Goal: Find specific page/section: Find specific page/section

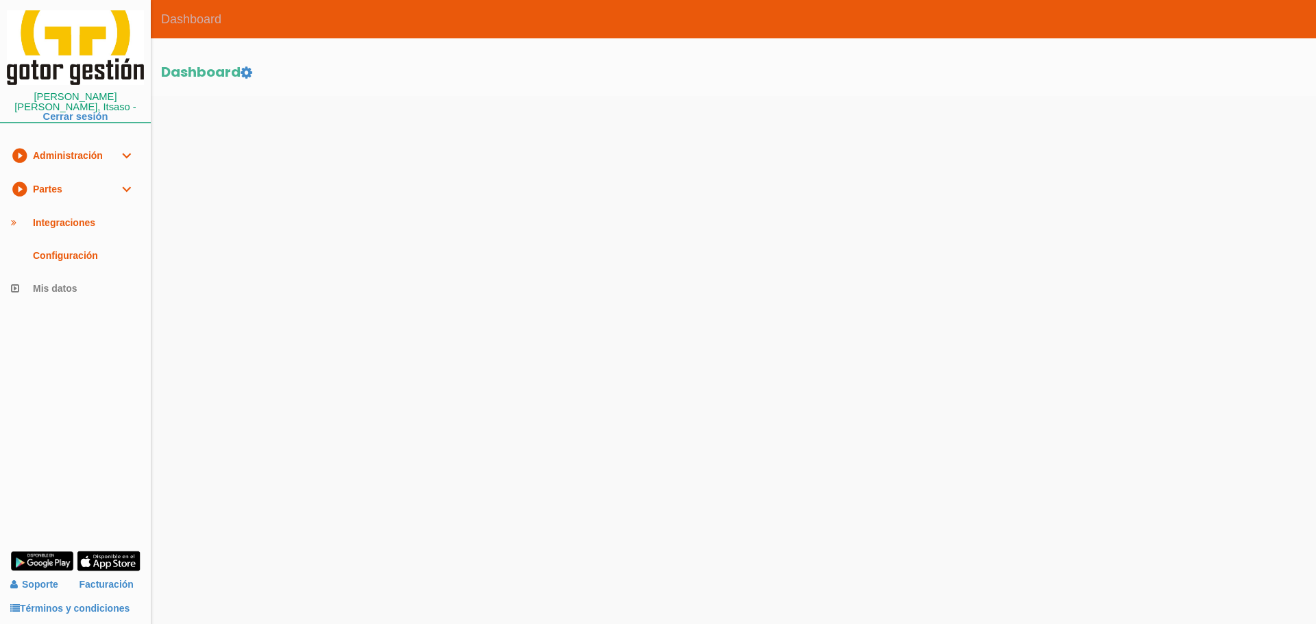
click at [64, 175] on link "play_circle_filled Partes expand_more" at bounding box center [75, 190] width 151 height 34
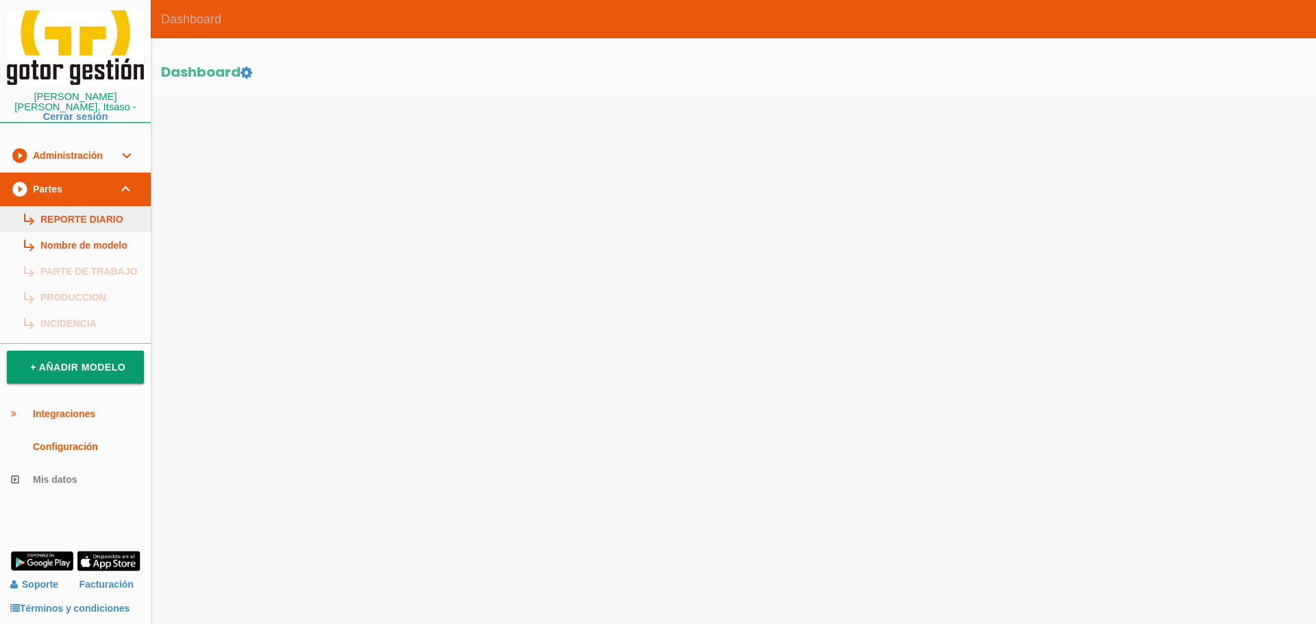
click at [71, 206] on link "subdirectory_arrow_right REPORTE DIARIO" at bounding box center [75, 219] width 151 height 26
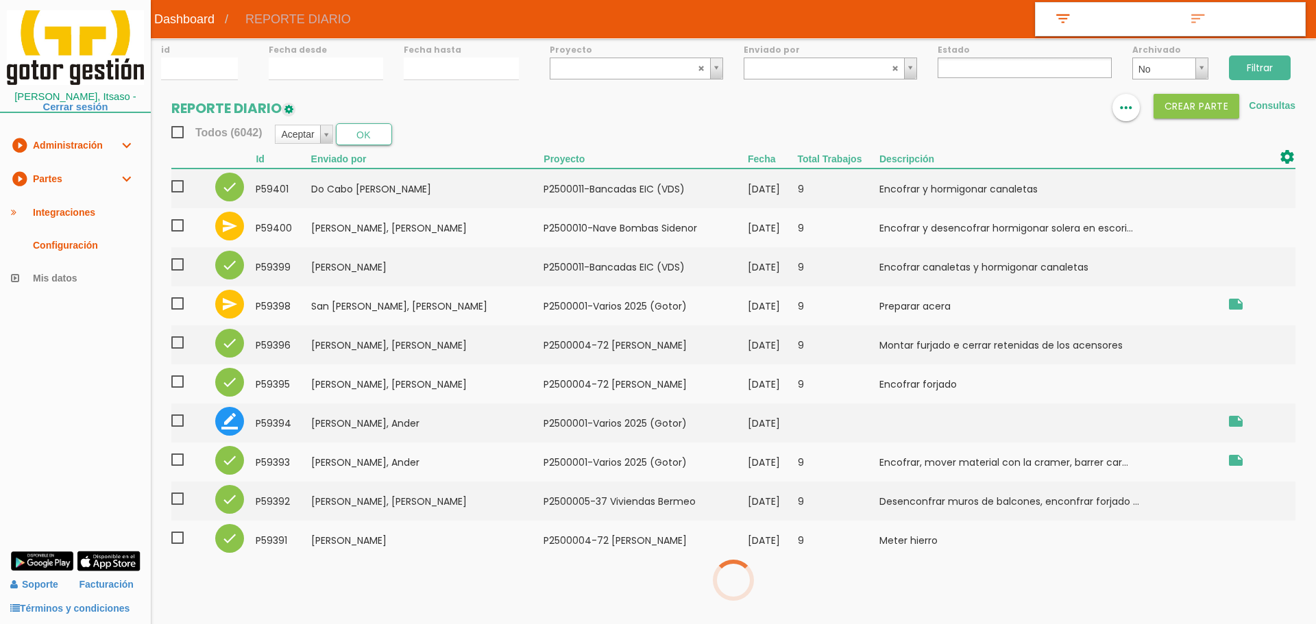
select select
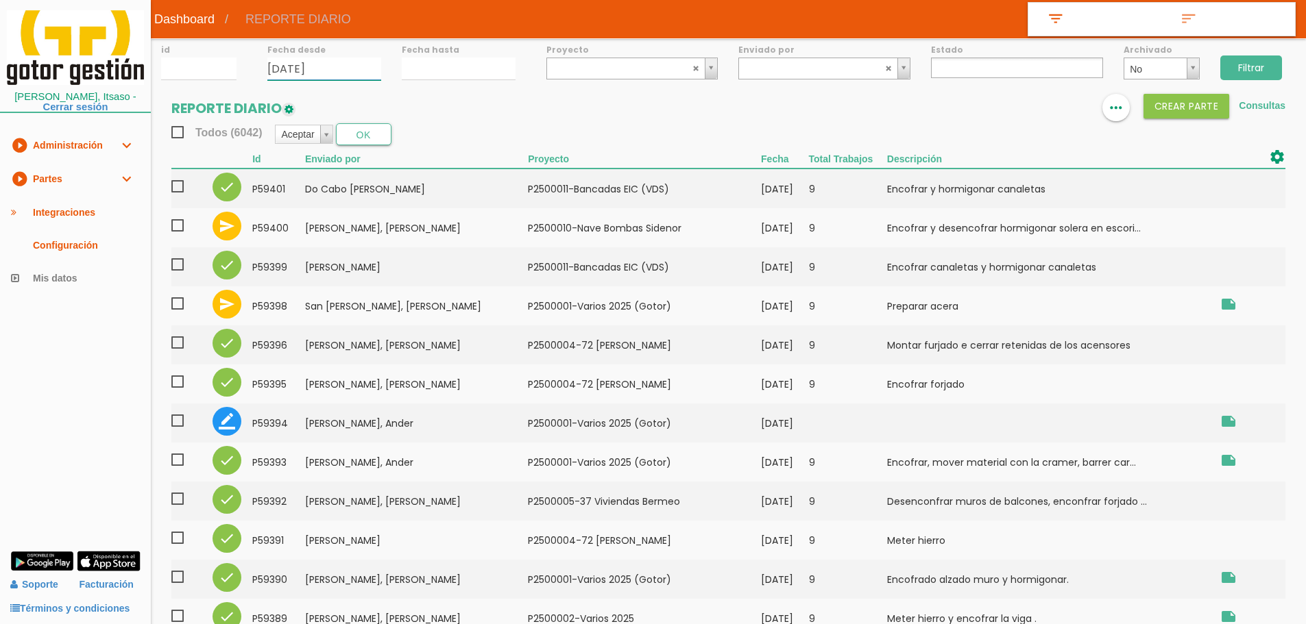
click at [352, 64] on input "11/09/2025" at bounding box center [324, 69] width 114 height 23
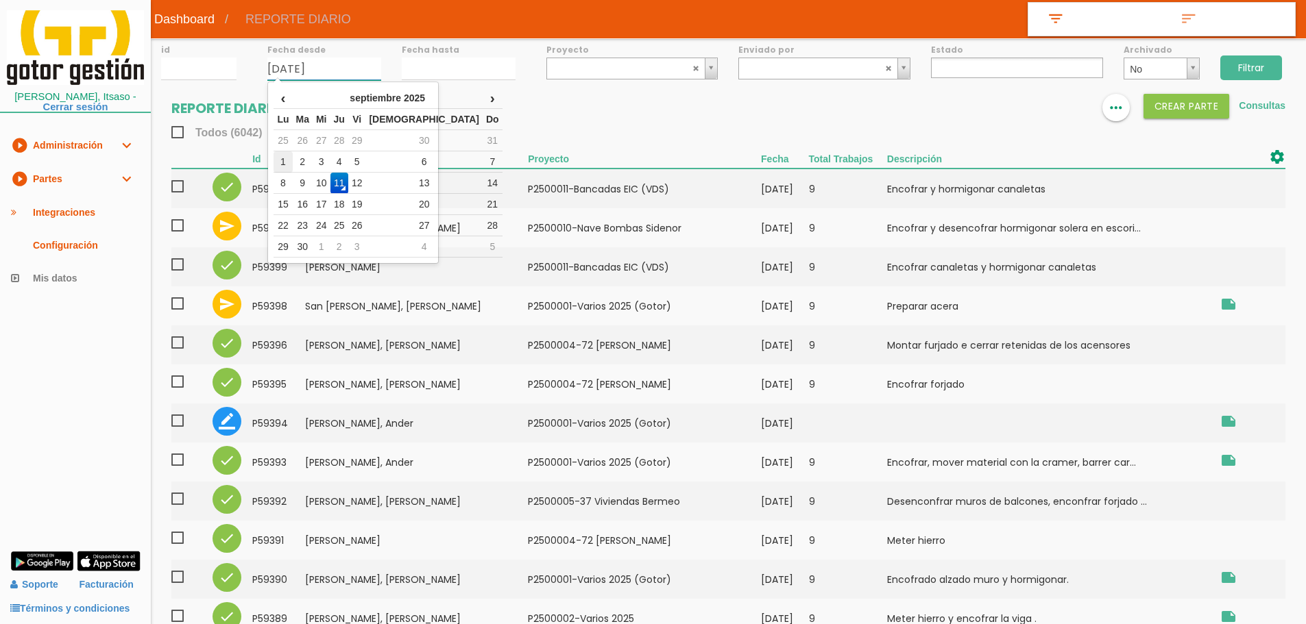
click at [286, 158] on td "1" at bounding box center [282, 161] width 19 height 21
type input "[DATE]"
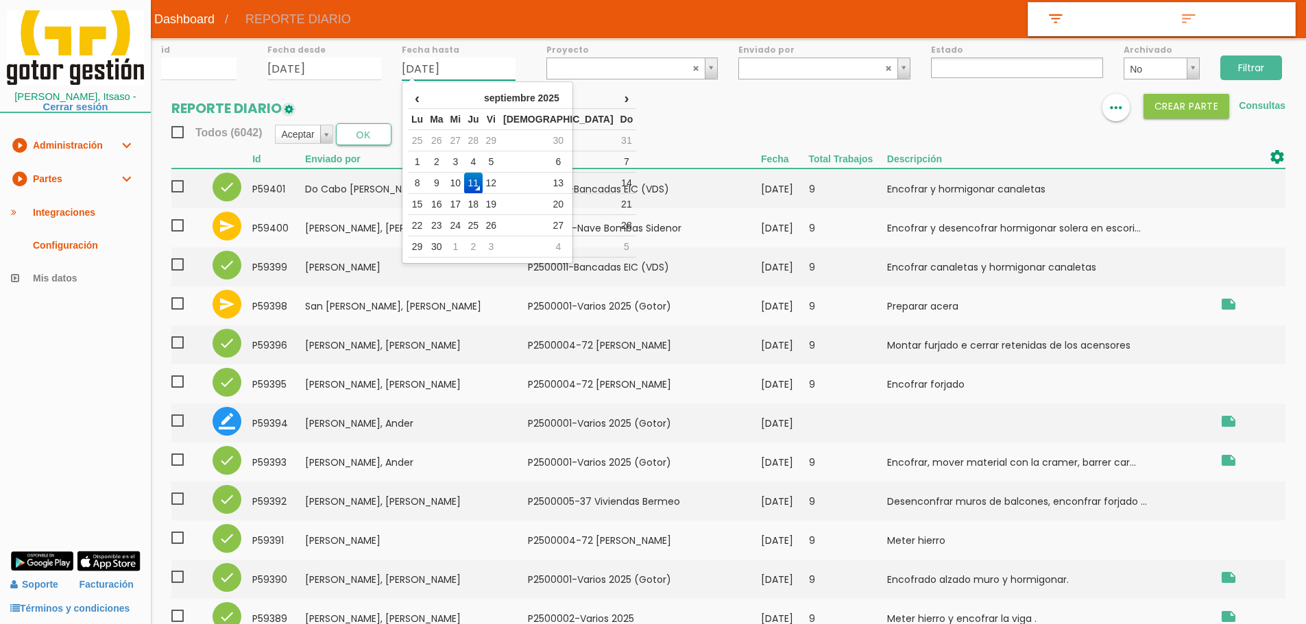
drag, startPoint x: 500, startPoint y: 57, endPoint x: 467, endPoint y: 75, distance: 37.2
click at [486, 64] on input "11/09/2025" at bounding box center [459, 69] width 114 height 23
click at [526, 155] on td "6" at bounding box center [558, 161] width 117 height 21
type input "[DATE]"
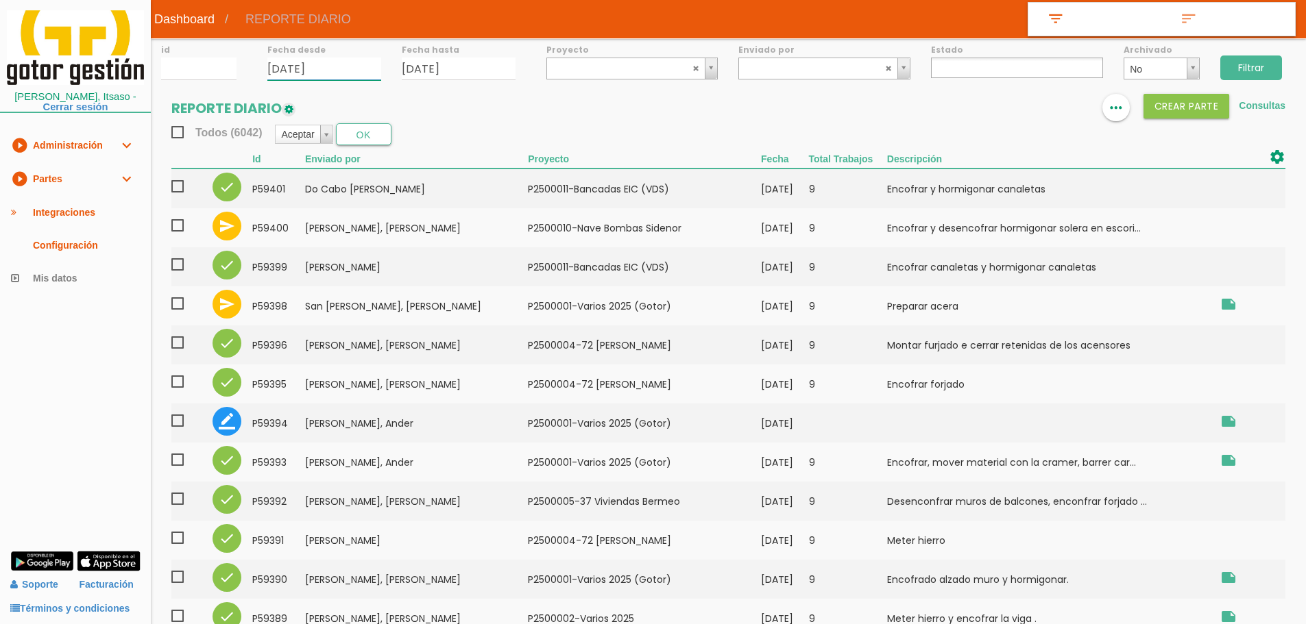
click at [352, 63] on input "[DATE]" at bounding box center [324, 69] width 114 height 23
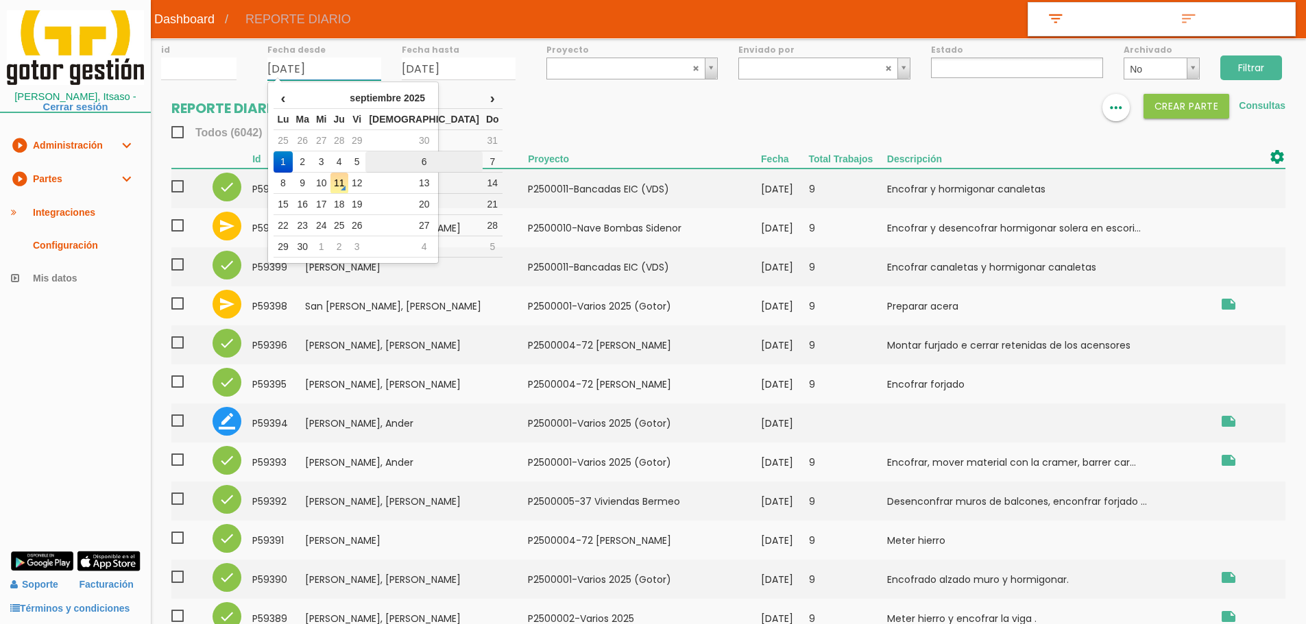
click at [404, 162] on td "6" at bounding box center [423, 161] width 117 height 21
type input "06/09/2025"
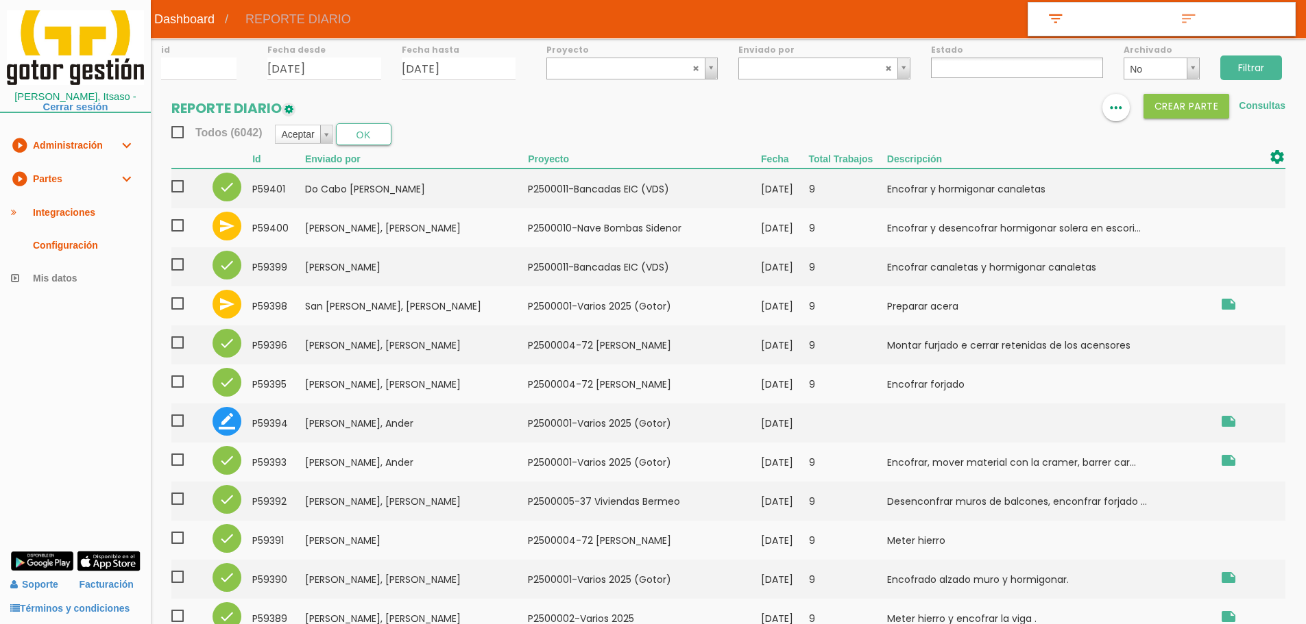
click at [1253, 63] on input "Filtrar" at bounding box center [1251, 68] width 62 height 25
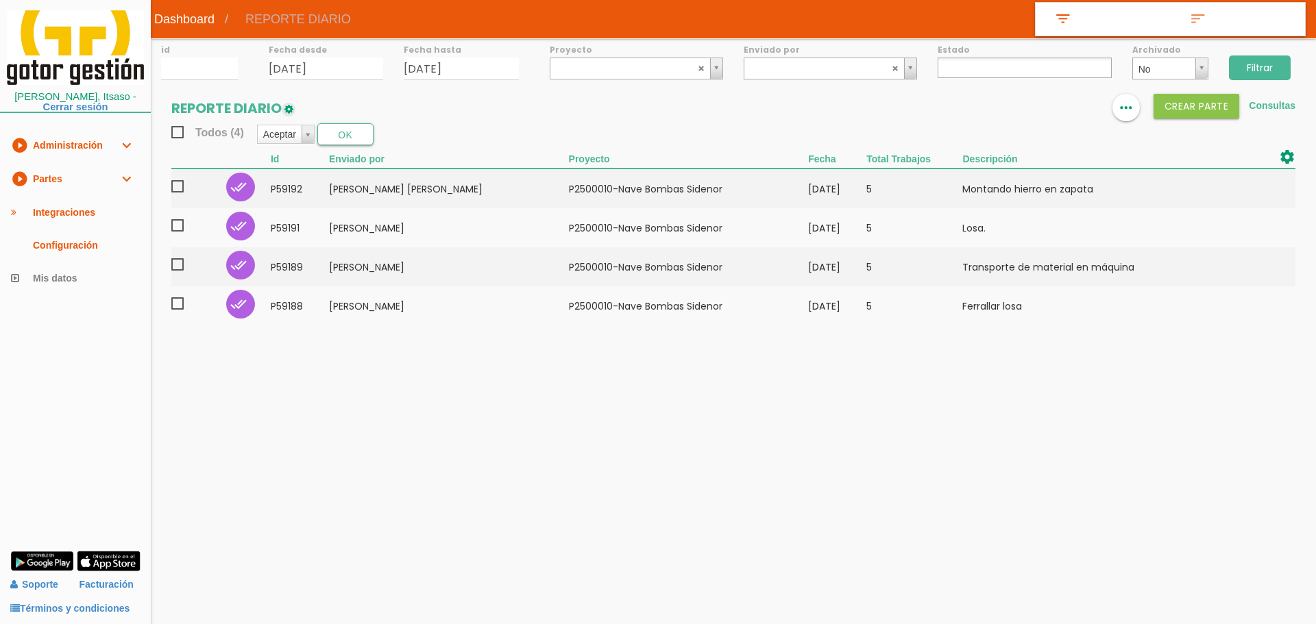
select select
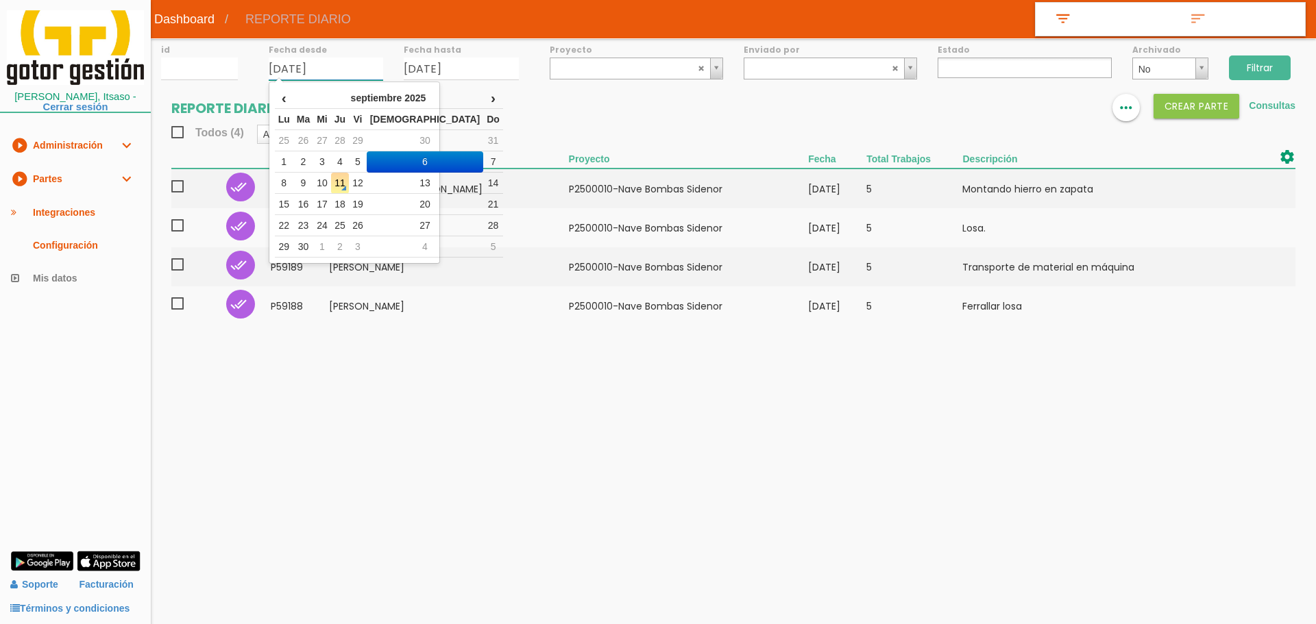
click at [319, 64] on input "[DATE]" at bounding box center [326, 69] width 115 height 23
click at [286, 149] on td "25" at bounding box center [284, 140] width 19 height 21
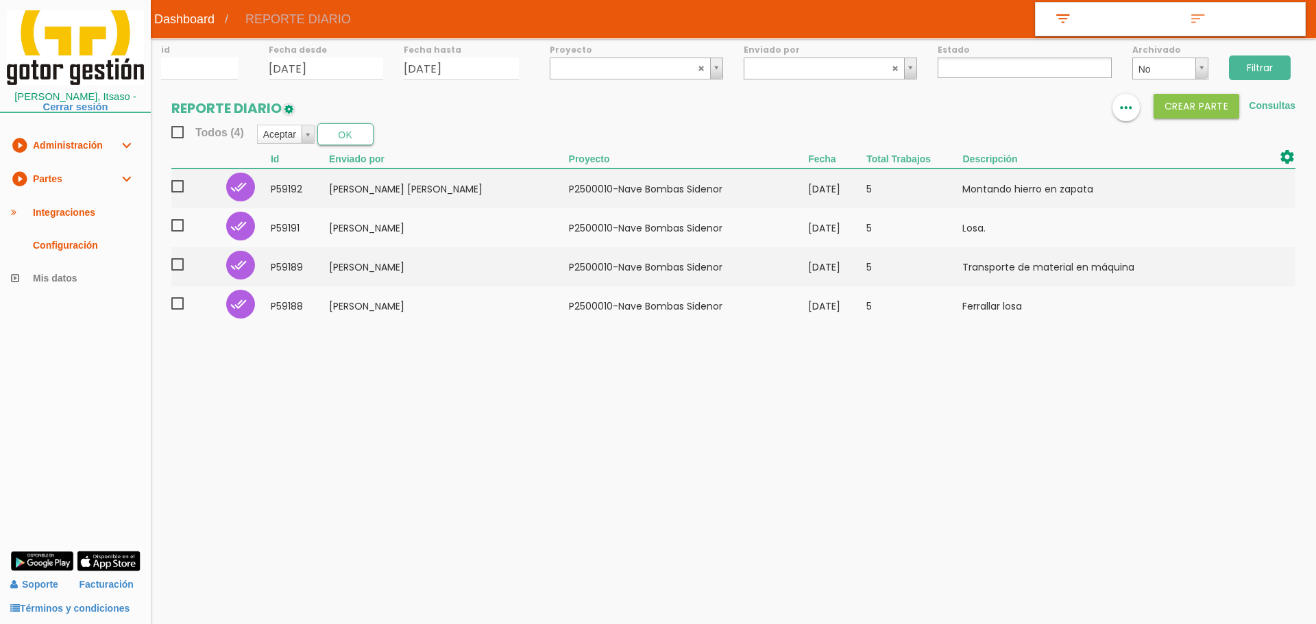
click at [353, 49] on label "Fecha desde" at bounding box center [326, 50] width 115 height 12
click at [352, 59] on input "[DATE]" at bounding box center [326, 69] width 115 height 23
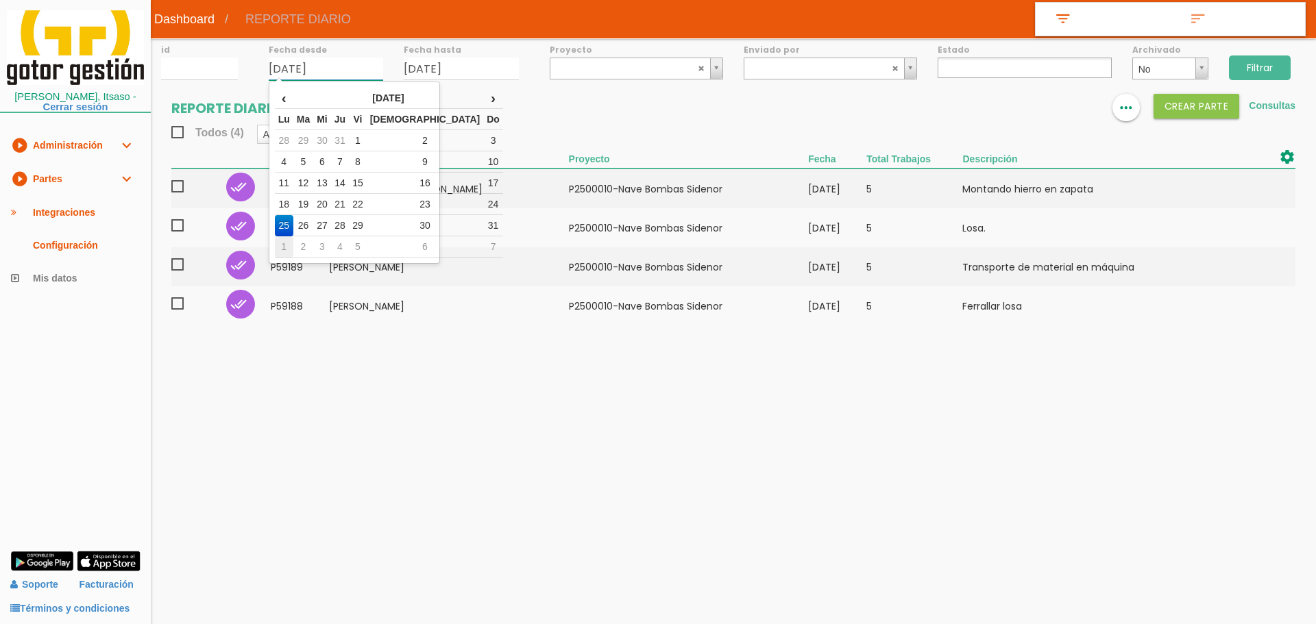
click at [287, 243] on td "1" at bounding box center [284, 246] width 19 height 21
type input "[DATE]"
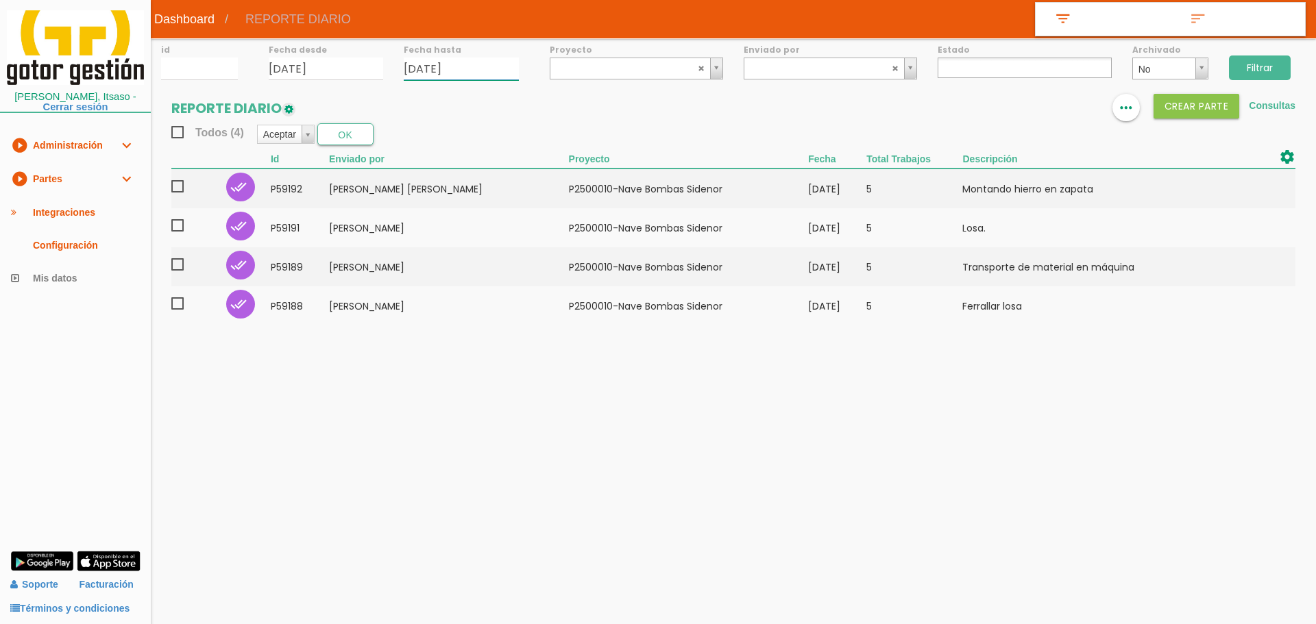
click at [504, 74] on input "06/09/2025" at bounding box center [461, 69] width 115 height 23
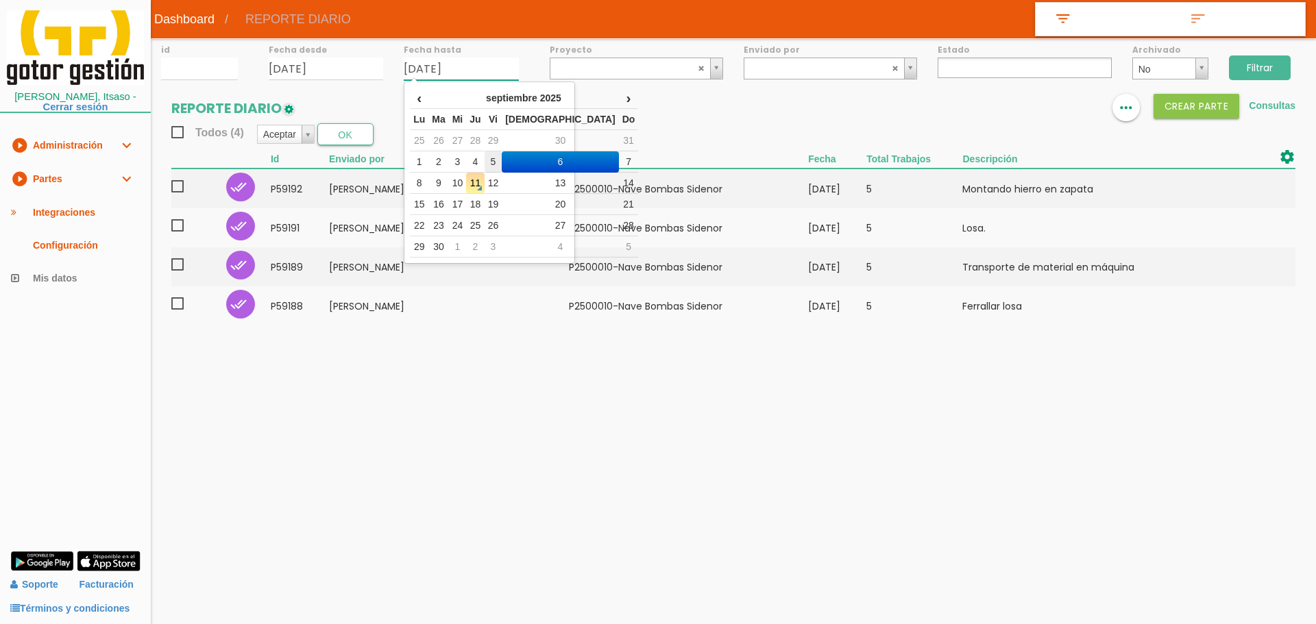
click at [502, 161] on td "5" at bounding box center [494, 161] width 18 height 21
type input "[DATE]"
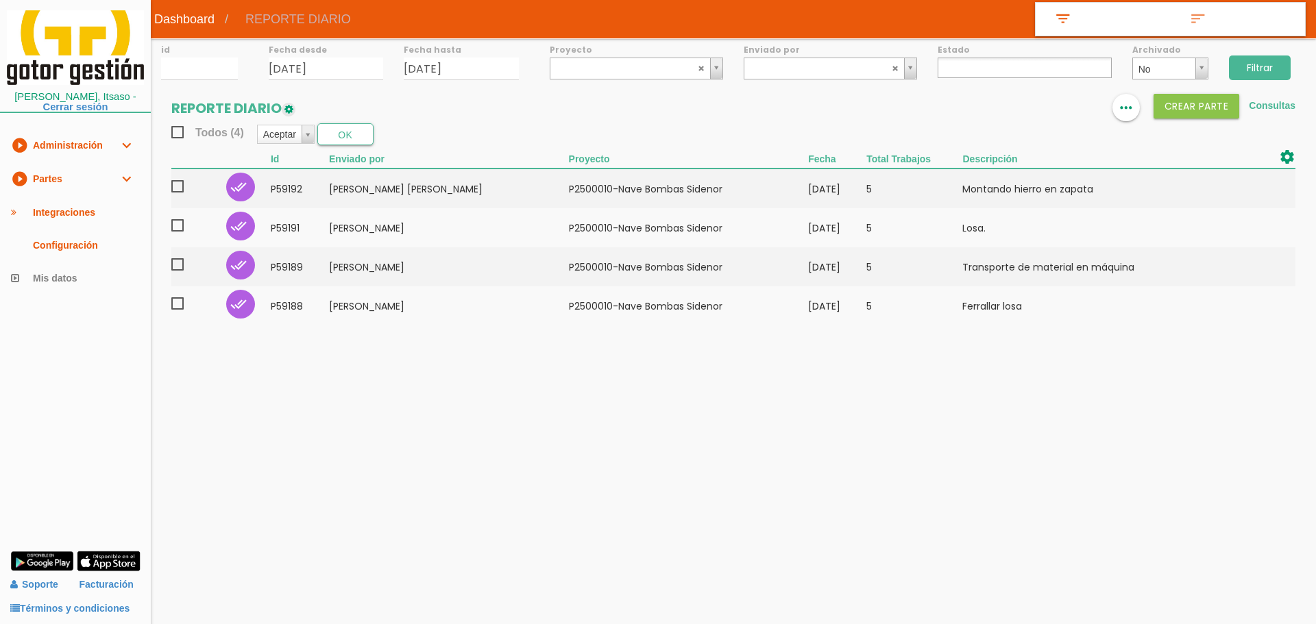
click at [1269, 73] on input "Filtrar" at bounding box center [1260, 68] width 62 height 25
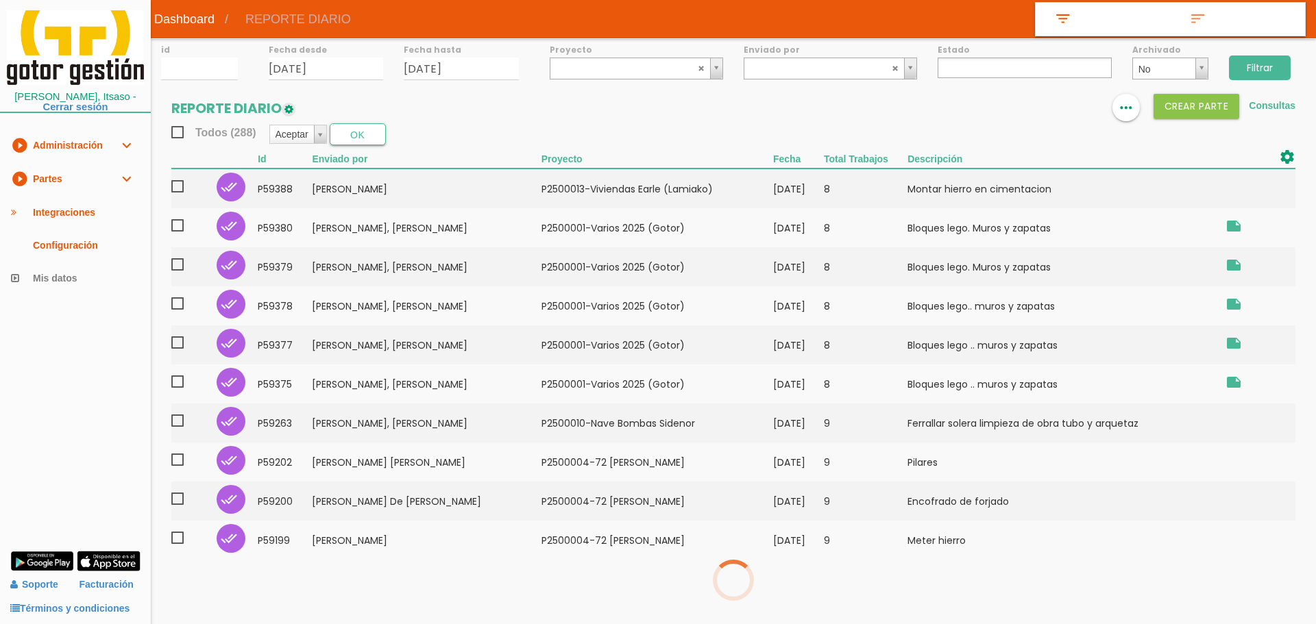
select select
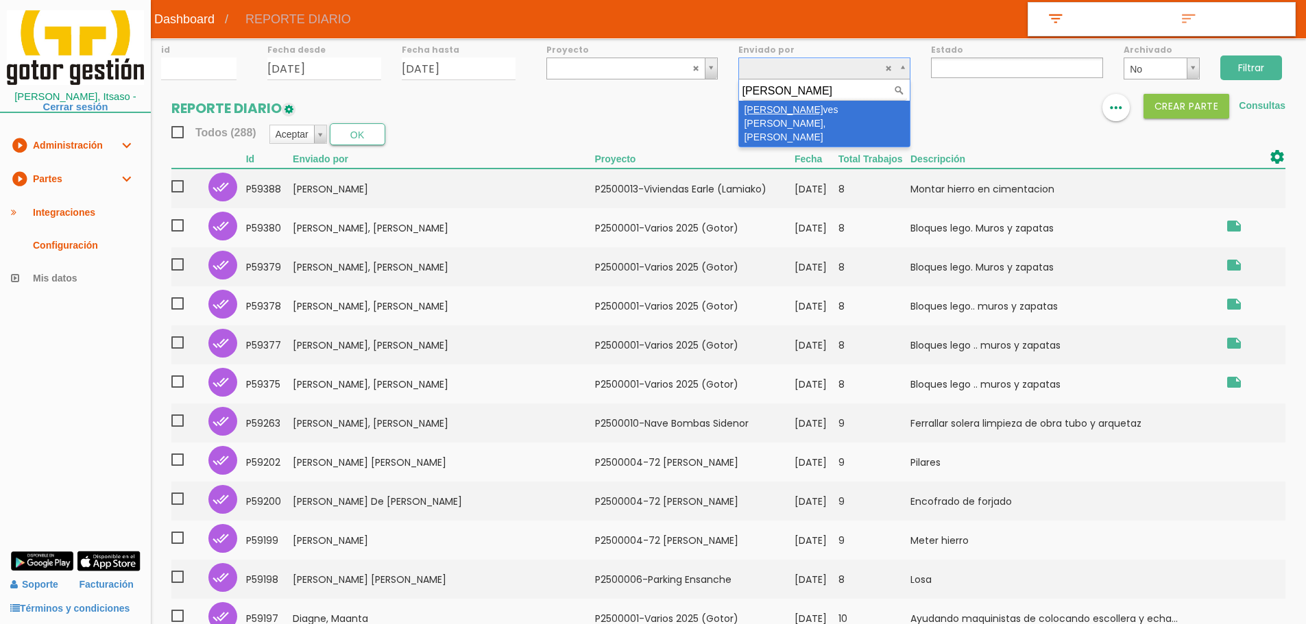
type input "GONCAL"
select select "118"
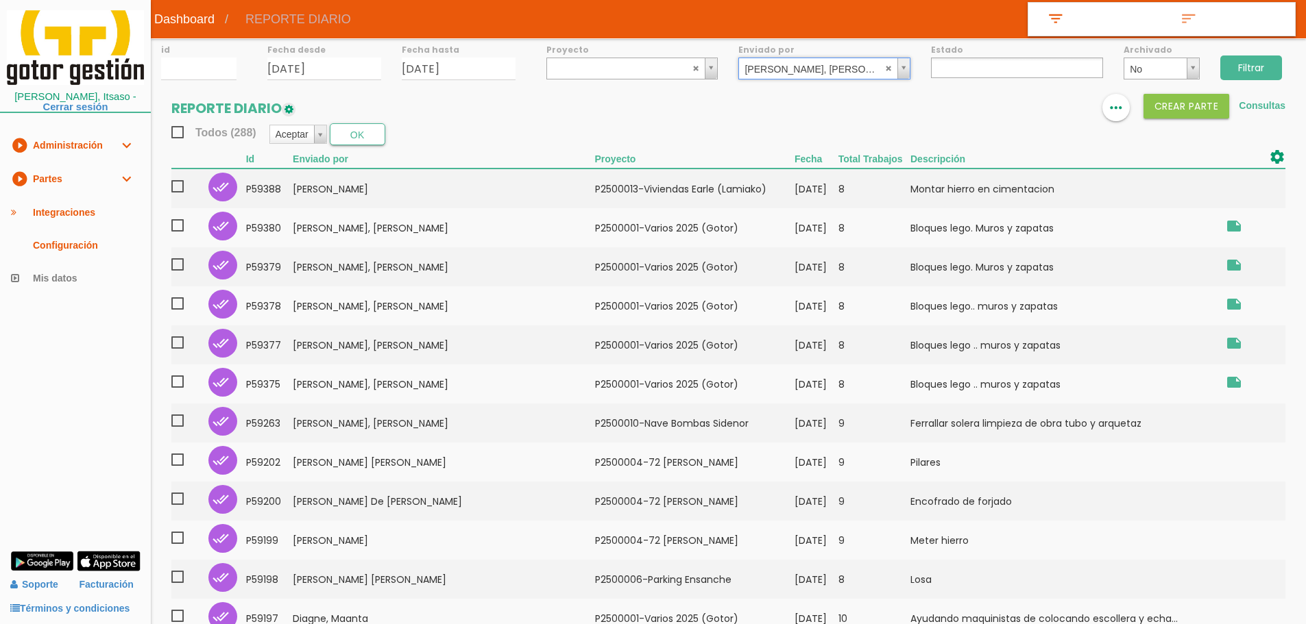
click at [1251, 66] on input "Filtrar" at bounding box center [1251, 68] width 62 height 25
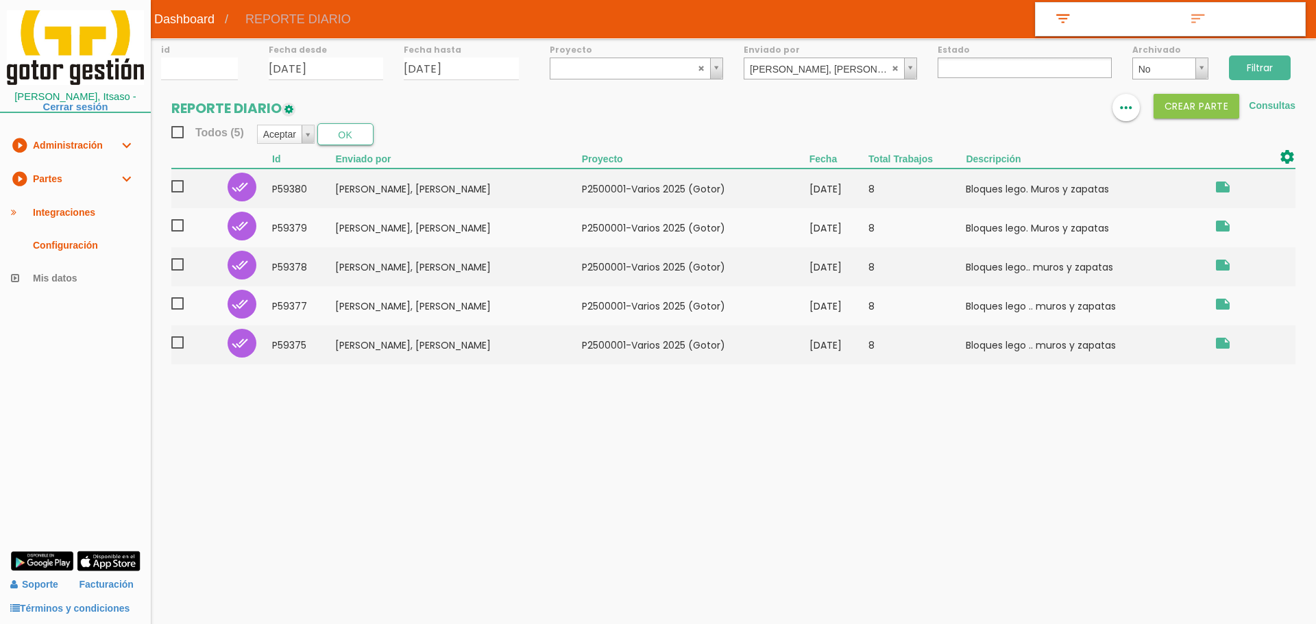
select select
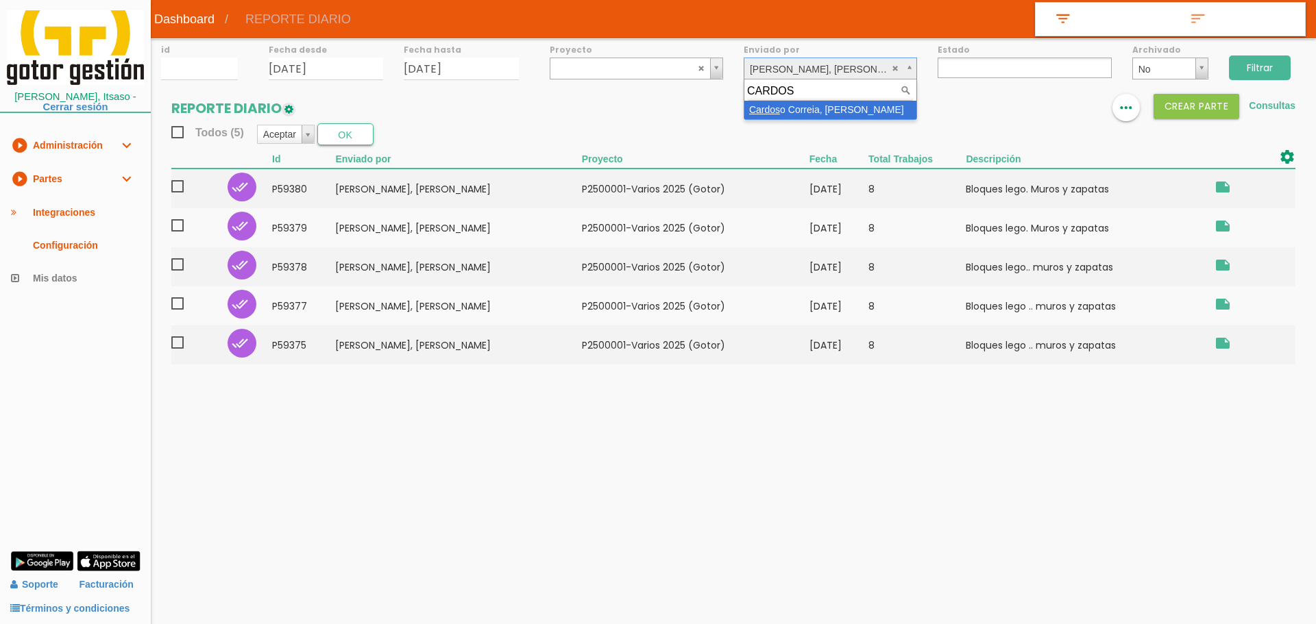
type input "[PERSON_NAME]"
select select "136"
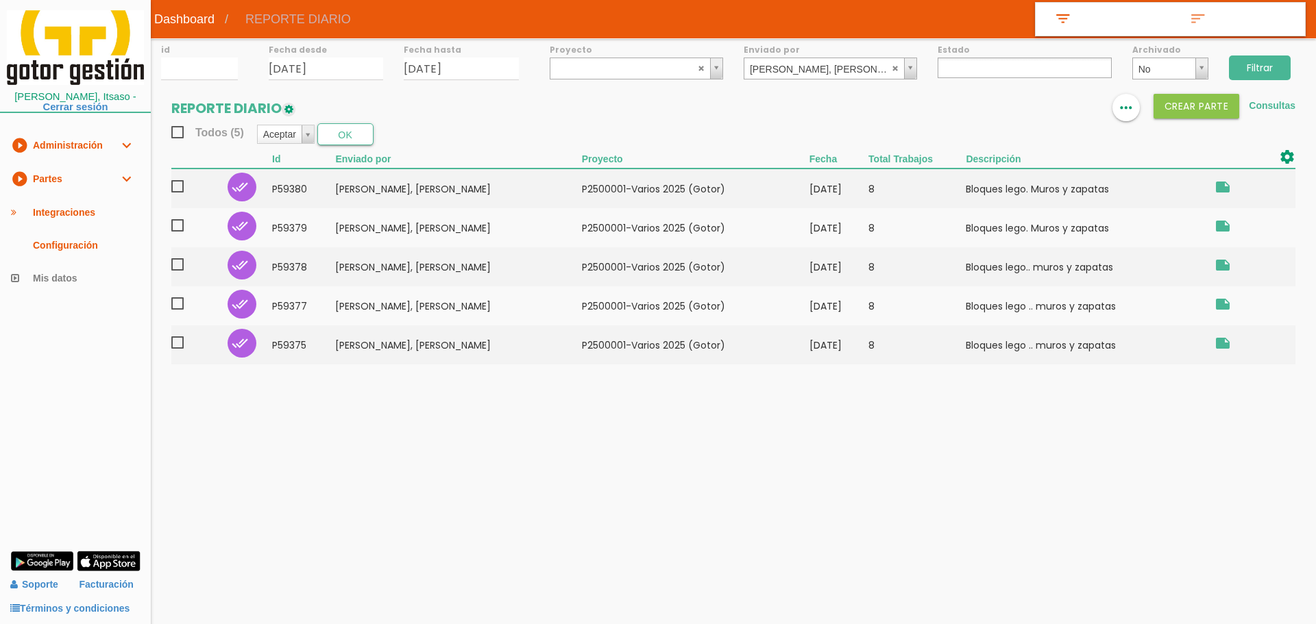
click at [1262, 63] on input "Filtrar" at bounding box center [1260, 68] width 62 height 25
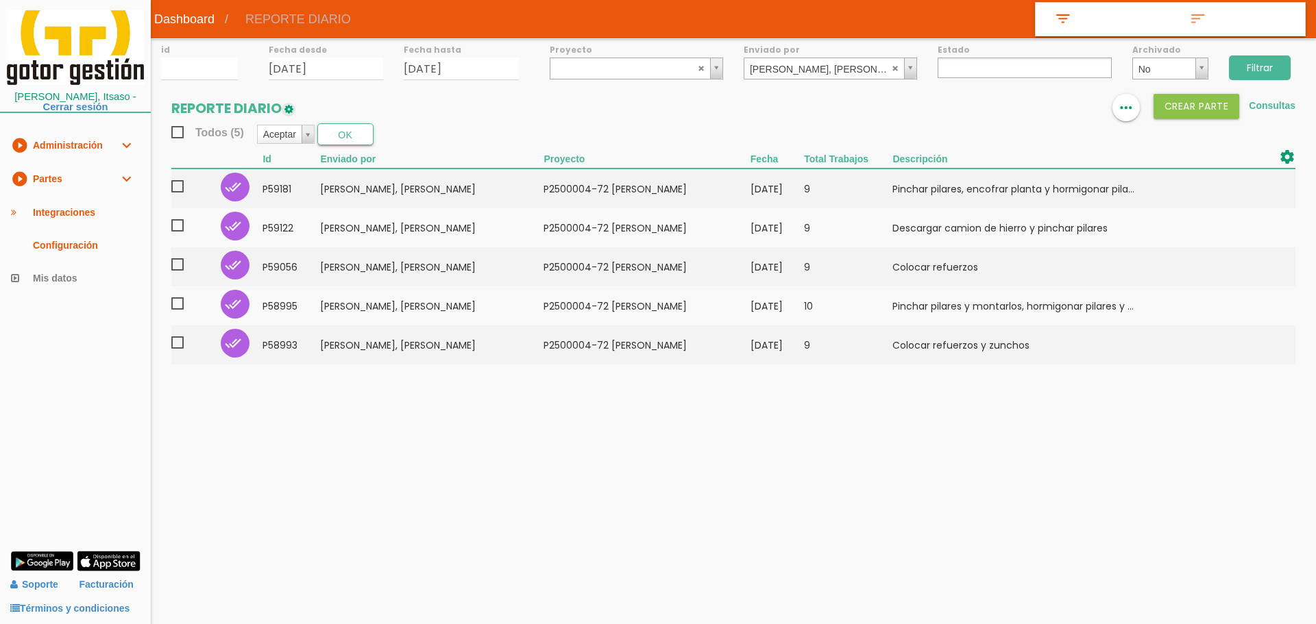
select select
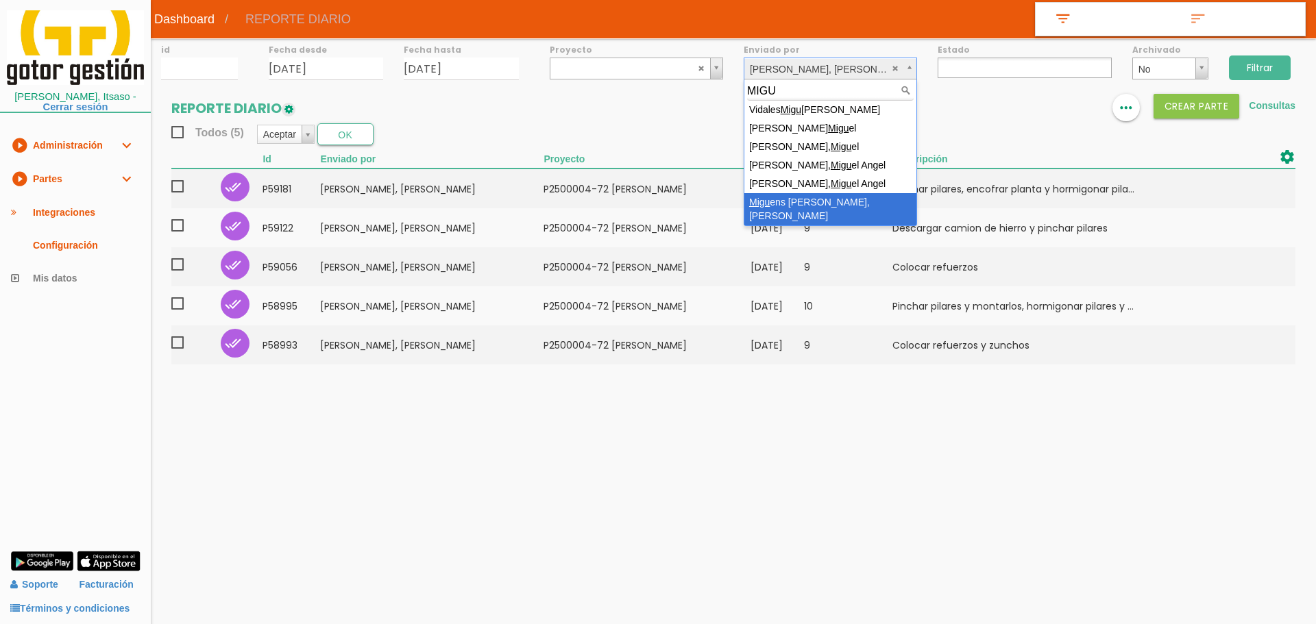
type input "MIGU"
select select "149"
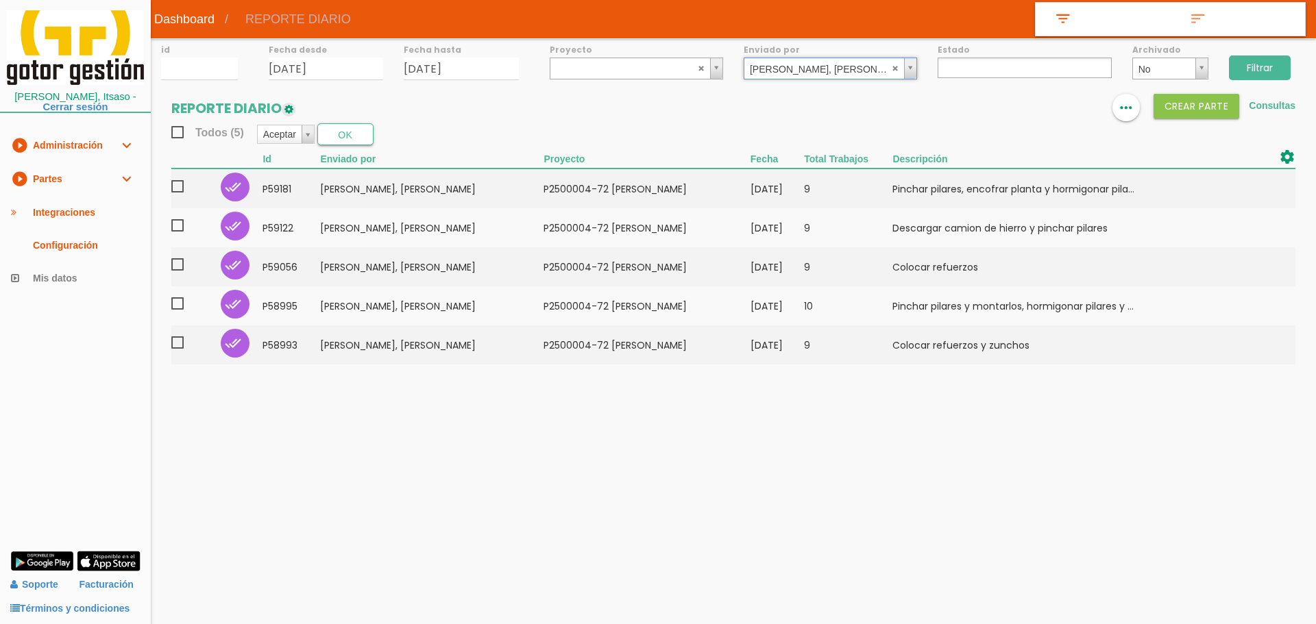
click at [1264, 60] on input "Filtrar" at bounding box center [1260, 68] width 62 height 25
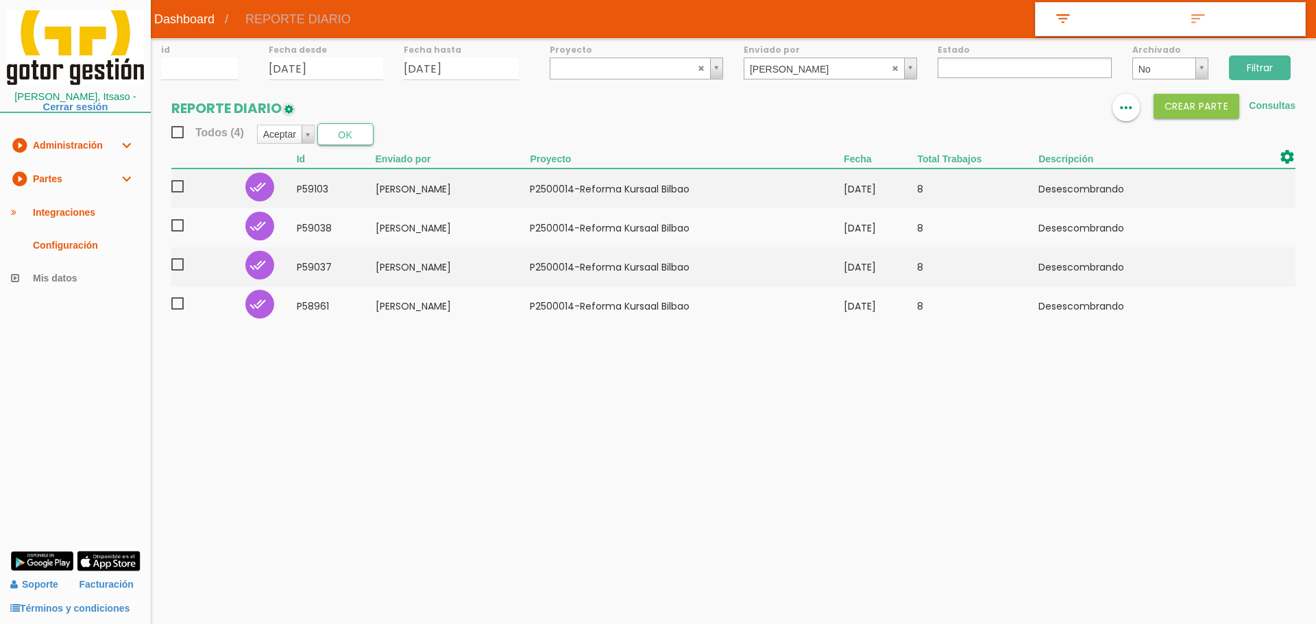
select select
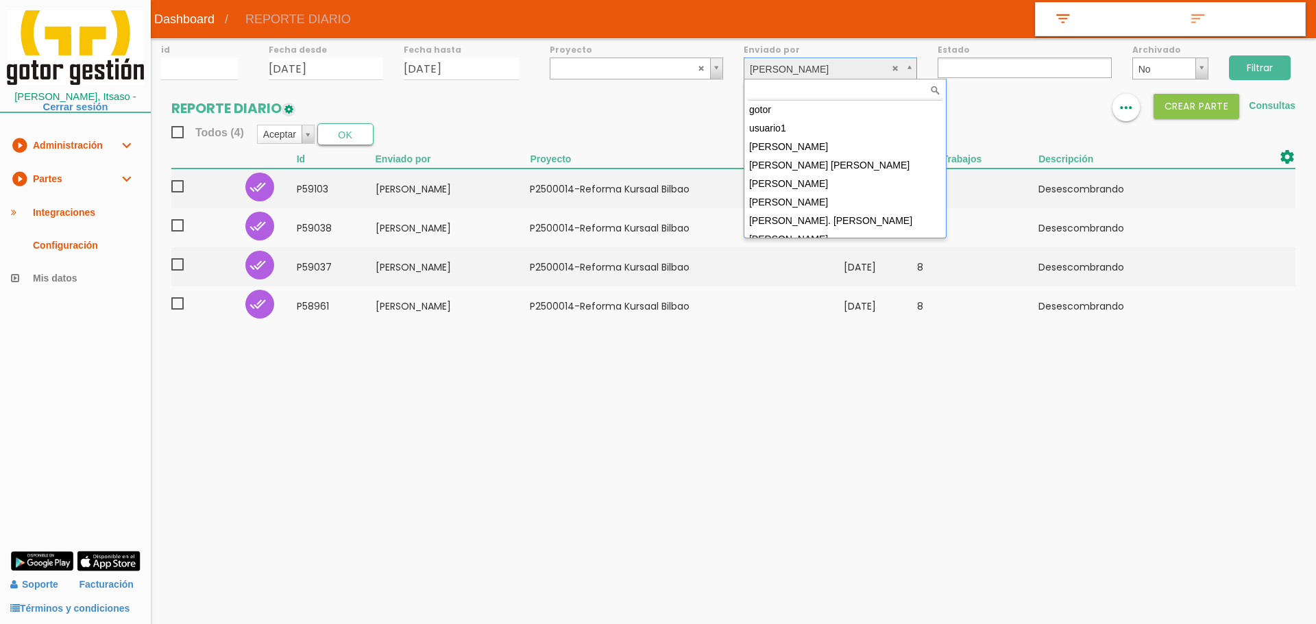
drag, startPoint x: 786, startPoint y: 66, endPoint x: 800, endPoint y: 83, distance: 21.4
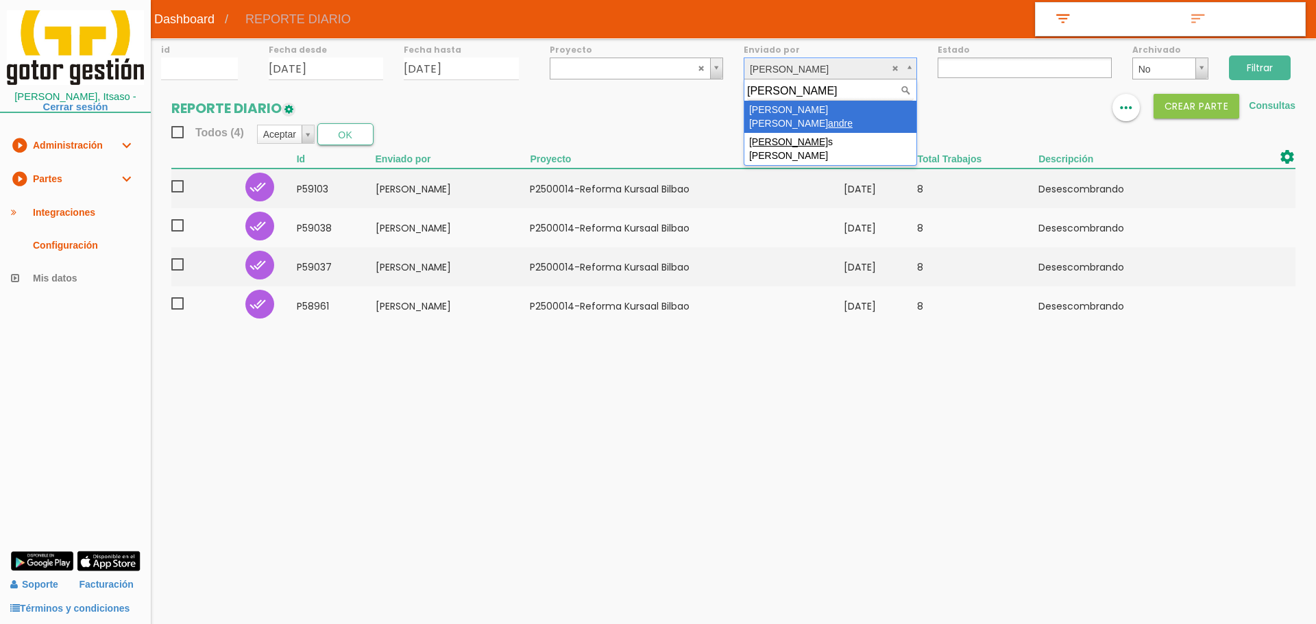
type input "ANDRES"
select select "147"
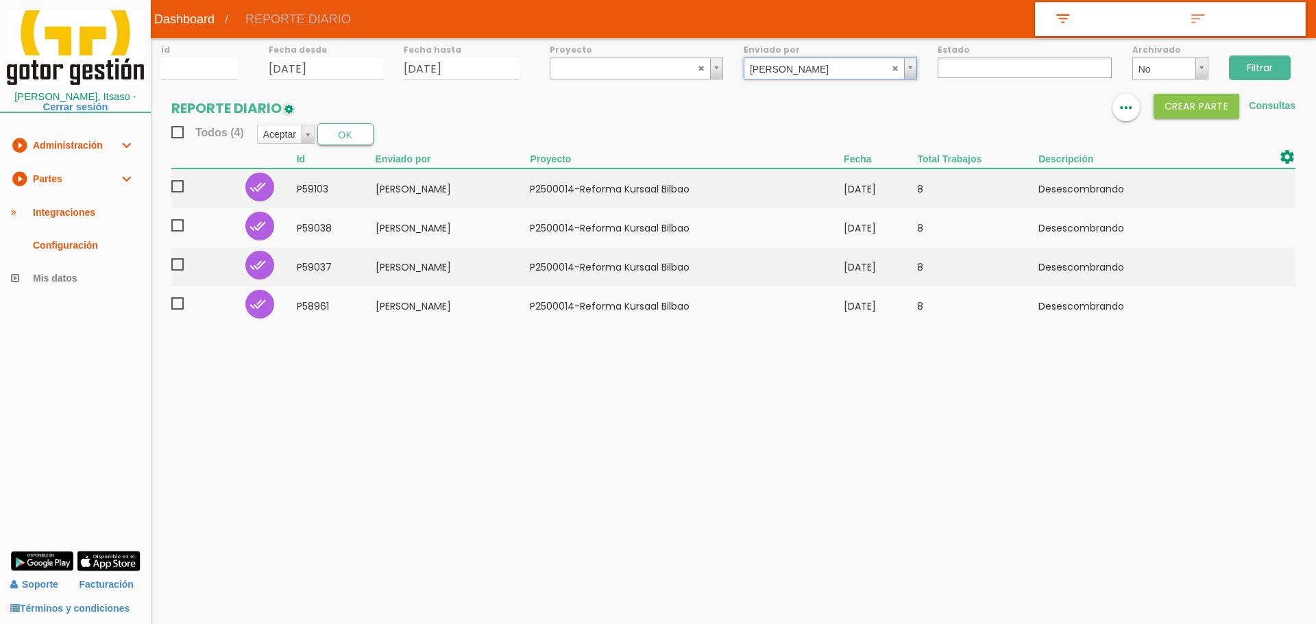
click at [1258, 69] on input "Filtrar" at bounding box center [1260, 68] width 62 height 25
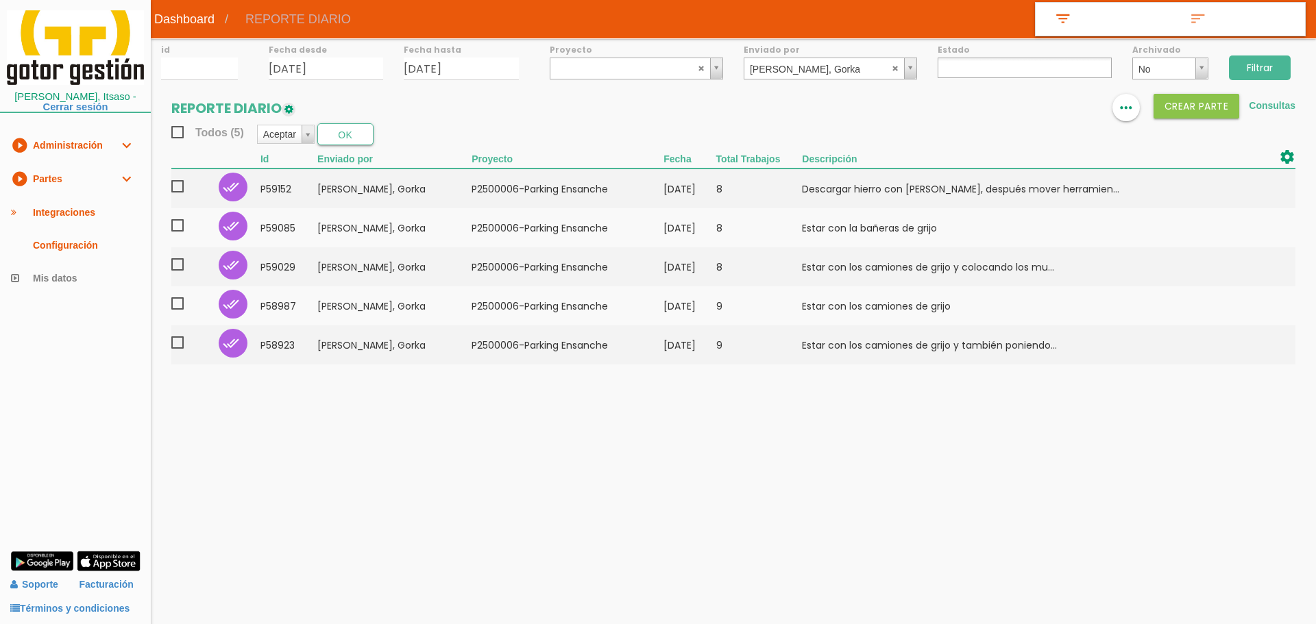
select select
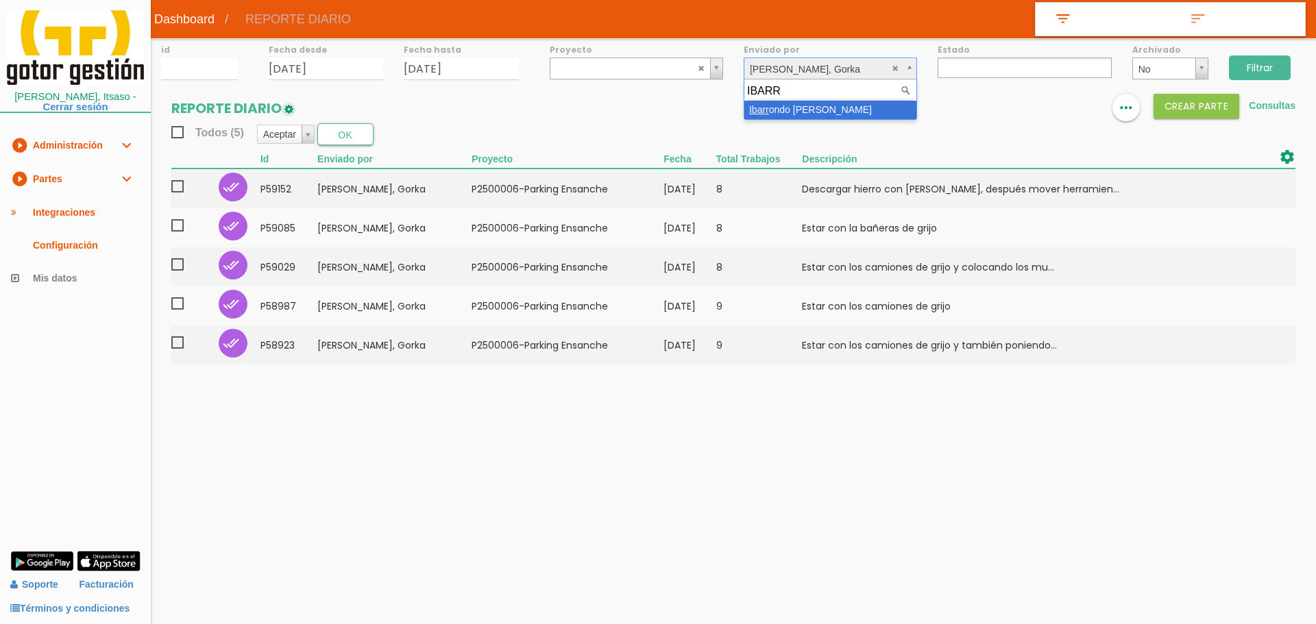
type input "IBARR"
select select "148"
click at [1278, 71] on input "Filtrar" at bounding box center [1260, 68] width 62 height 25
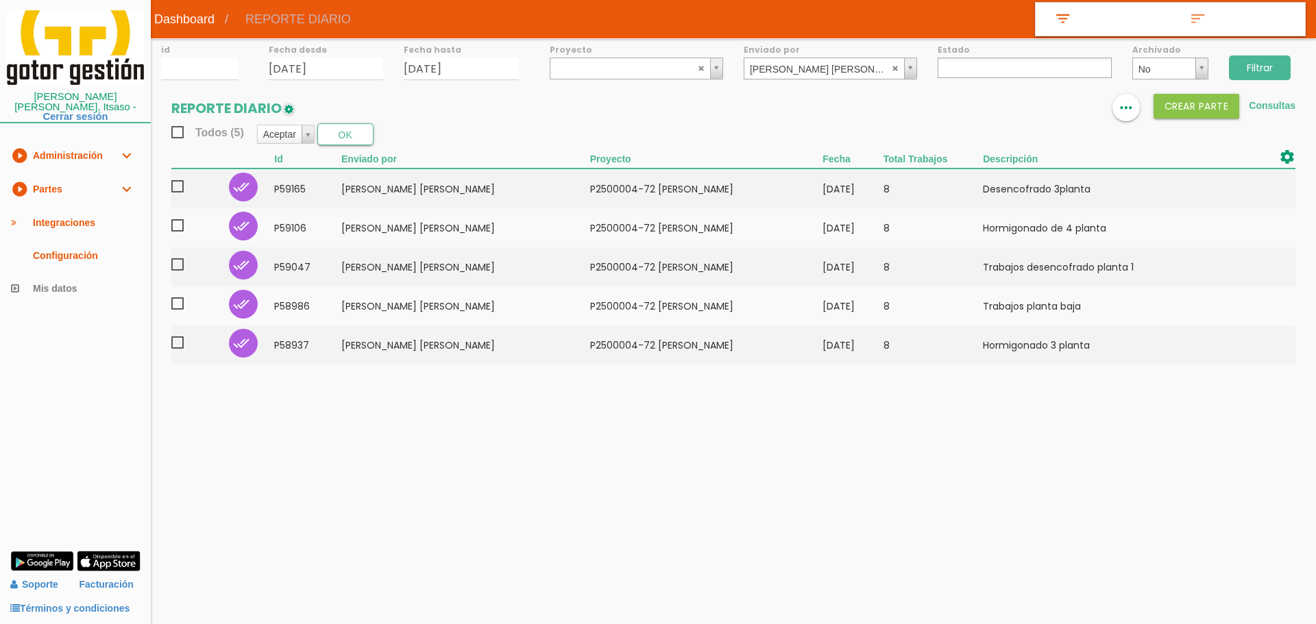
select select
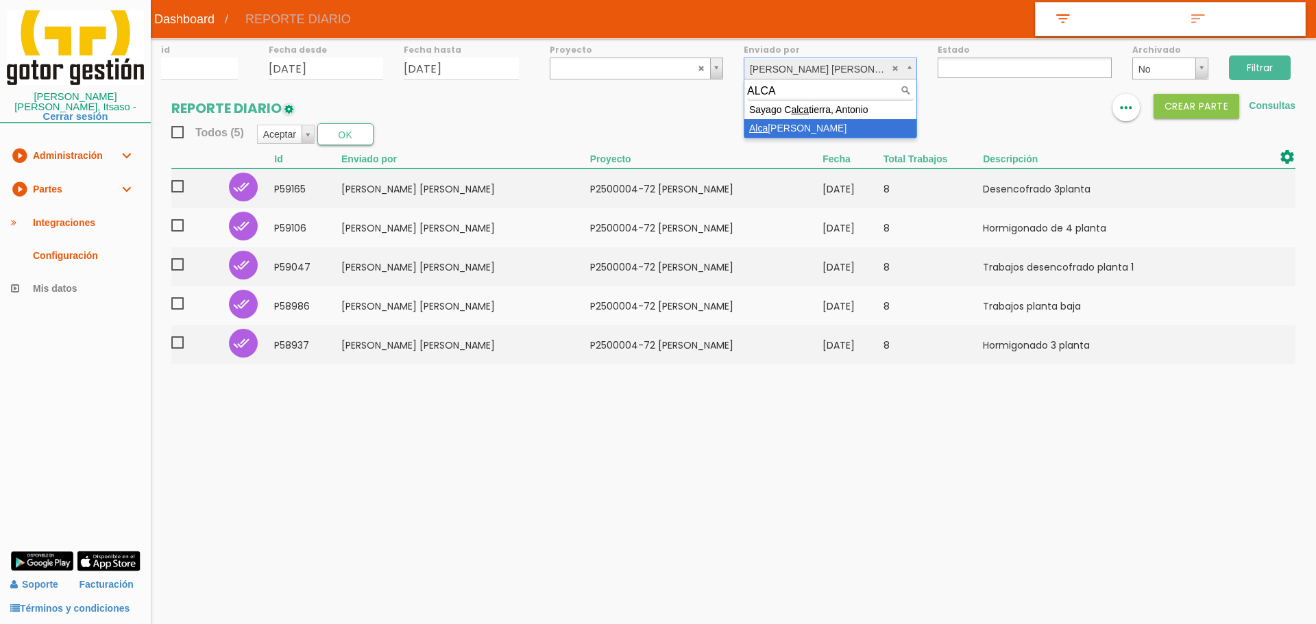
type input "ALCA"
select select "144"
click at [1268, 69] on input "Filtrar" at bounding box center [1260, 68] width 62 height 25
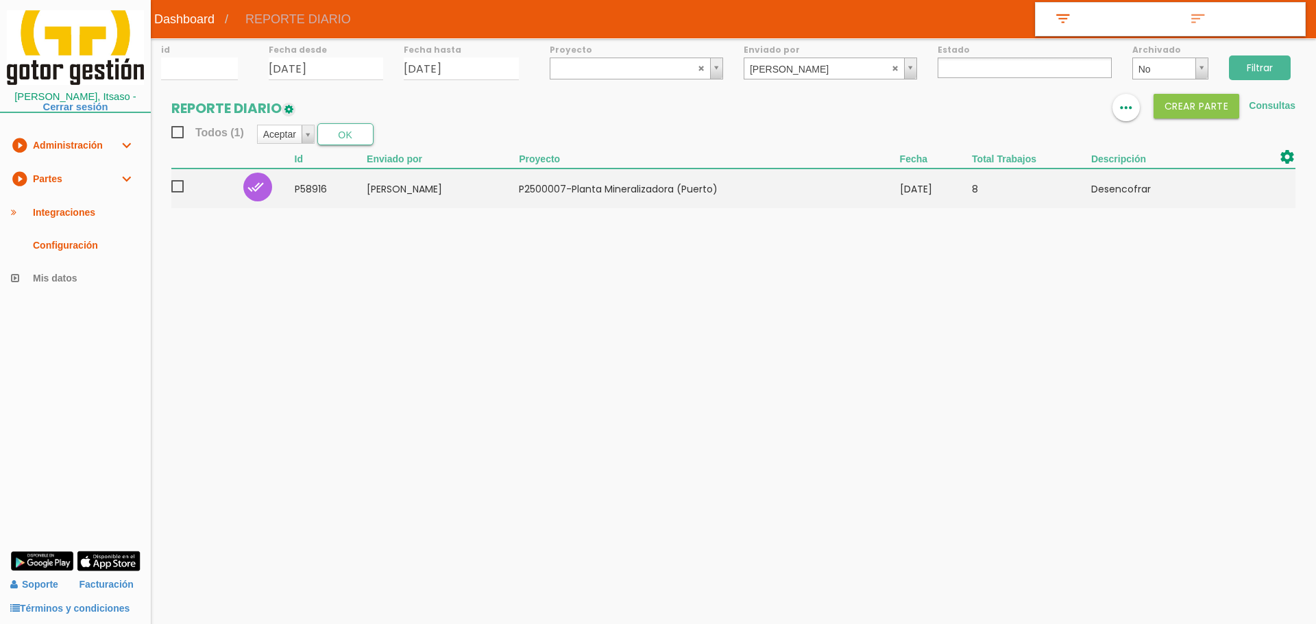
select select
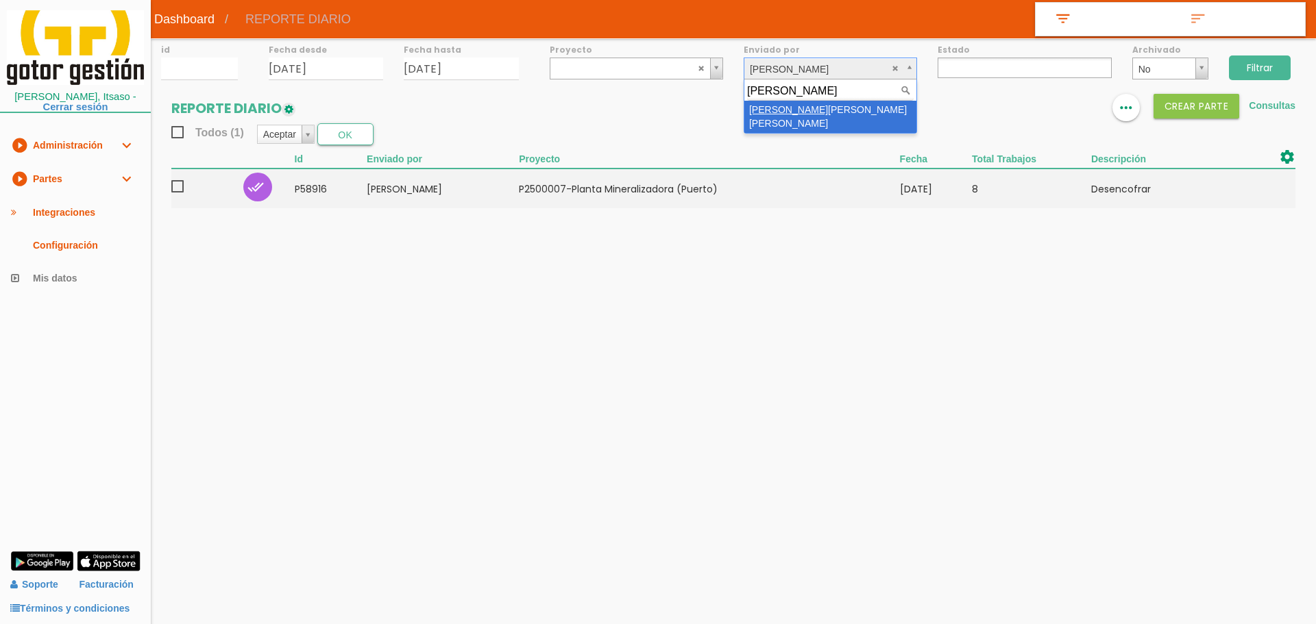
type input "[PERSON_NAME]"
select select "76"
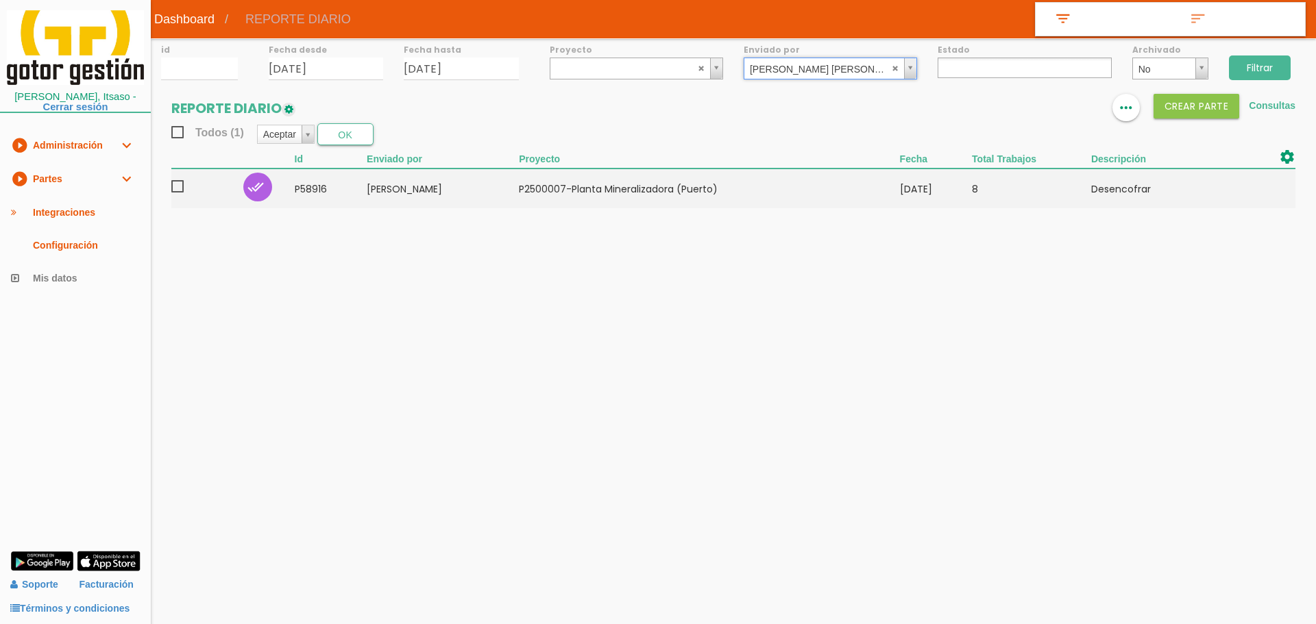
click at [1249, 65] on input "Filtrar" at bounding box center [1260, 68] width 62 height 25
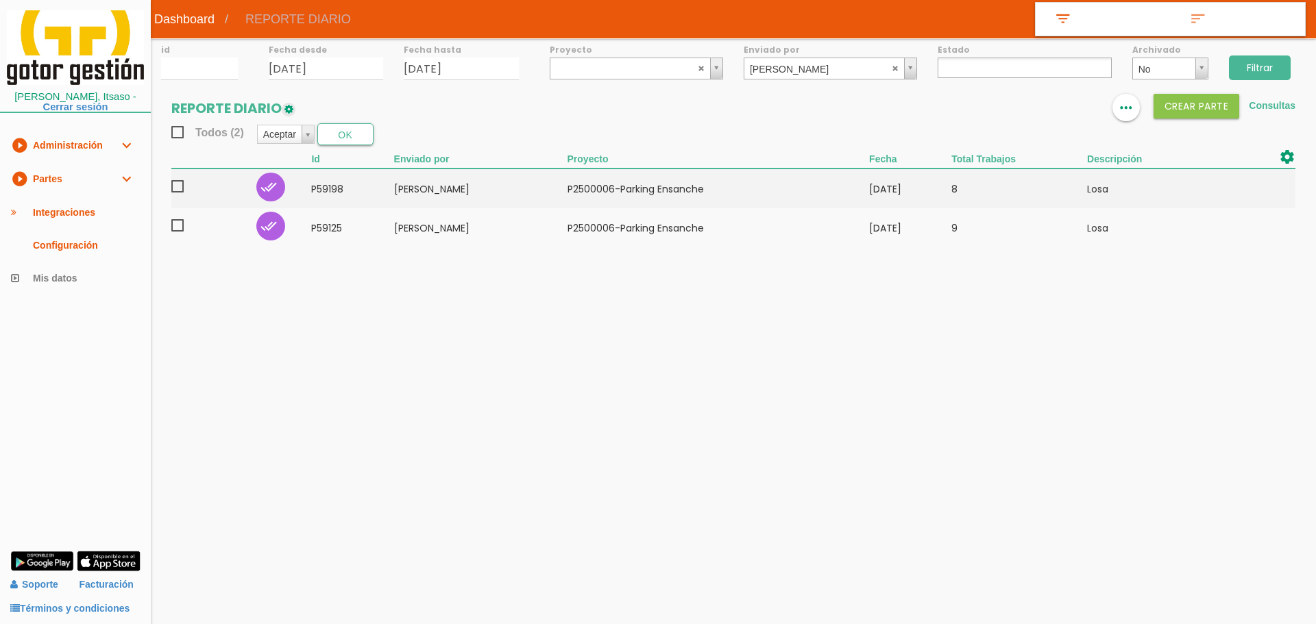
select select
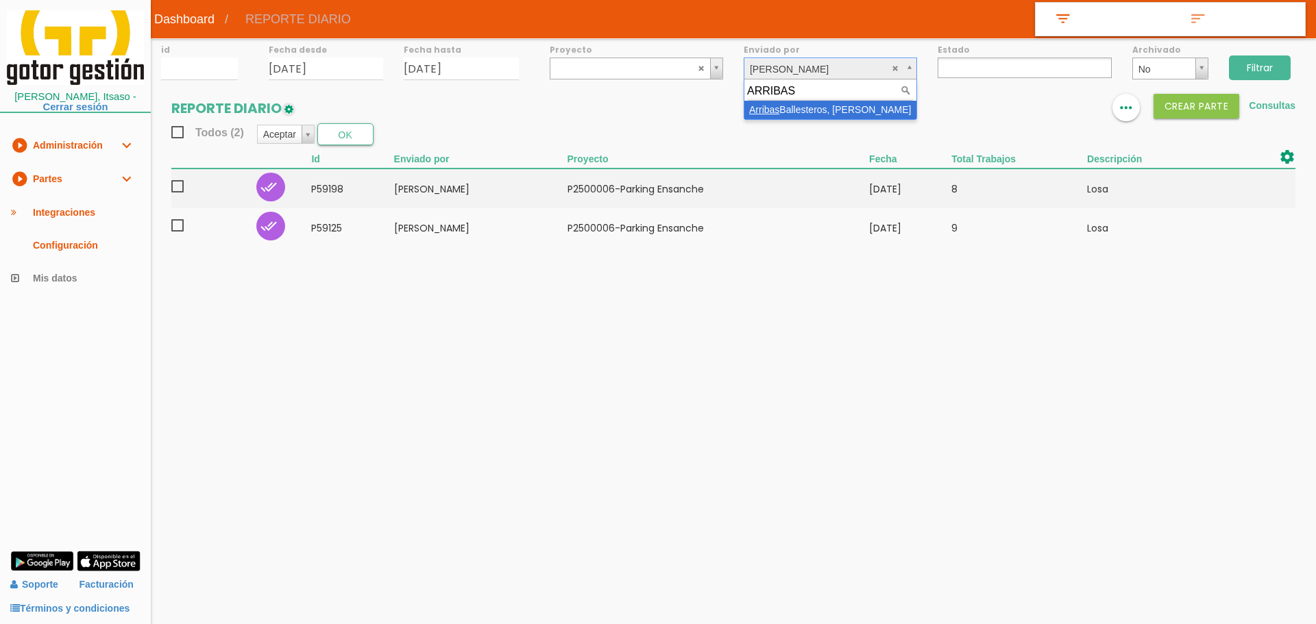
type input "ARRIBAS"
select select "108"
click at [1266, 61] on input "Filtrar" at bounding box center [1260, 68] width 62 height 25
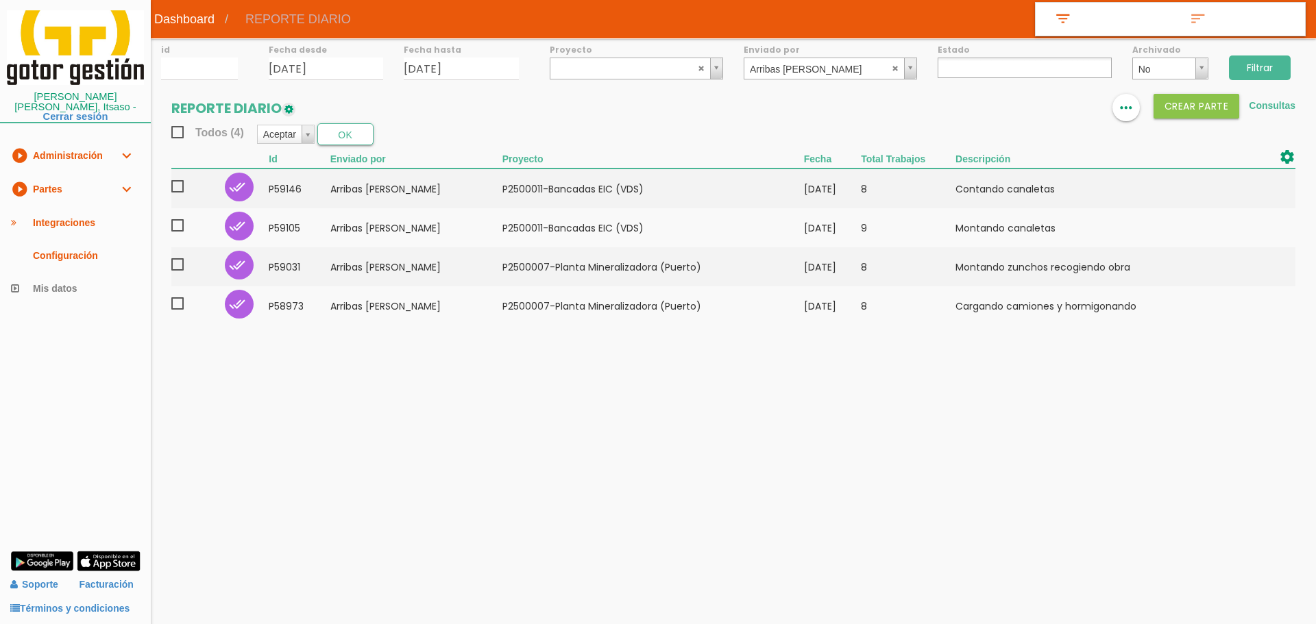
select select
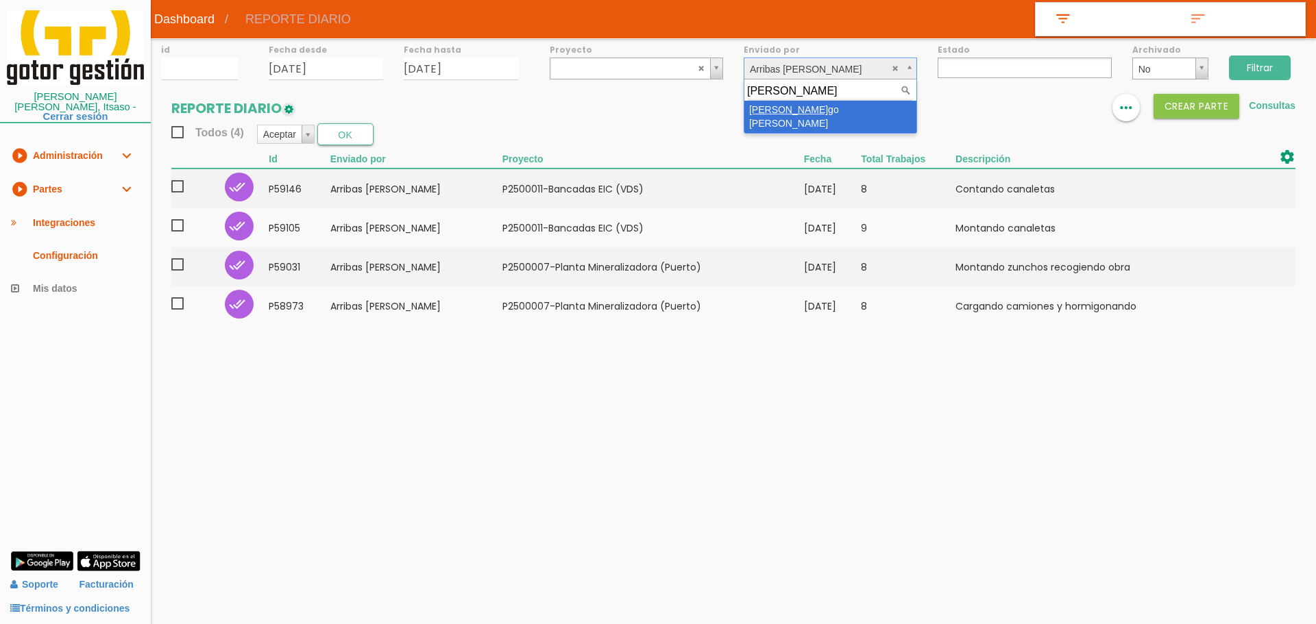
type input "[PERSON_NAME]"
select select "82"
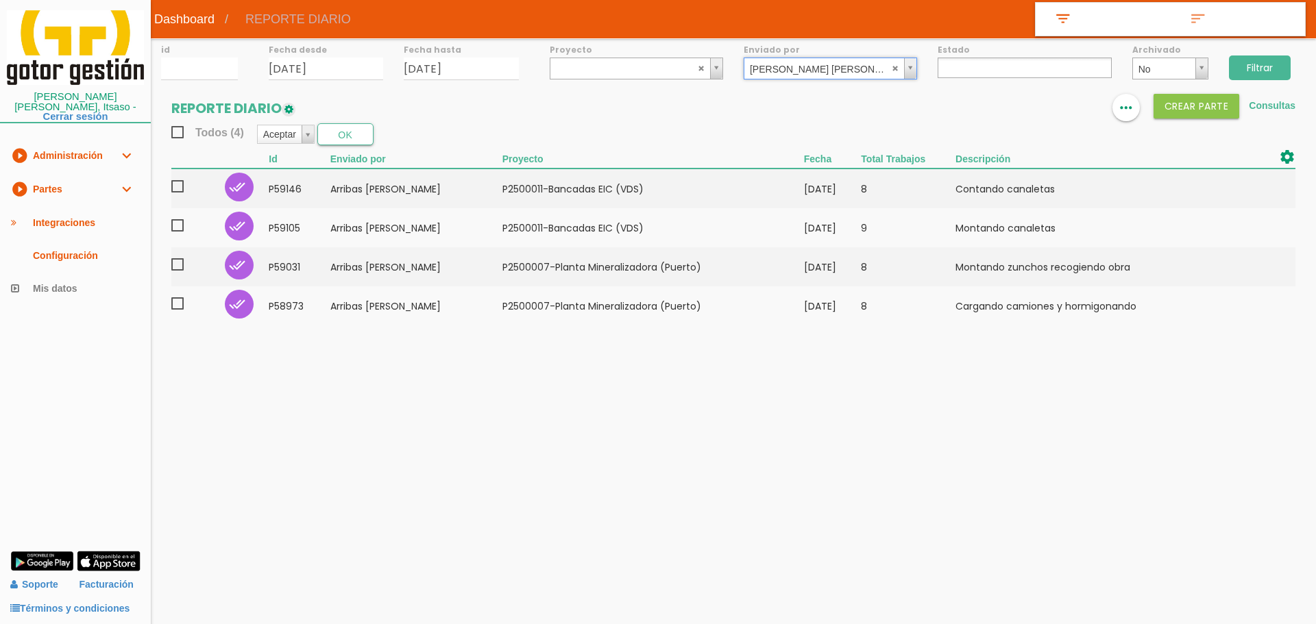
click at [1253, 64] on input "Filtrar" at bounding box center [1260, 68] width 62 height 25
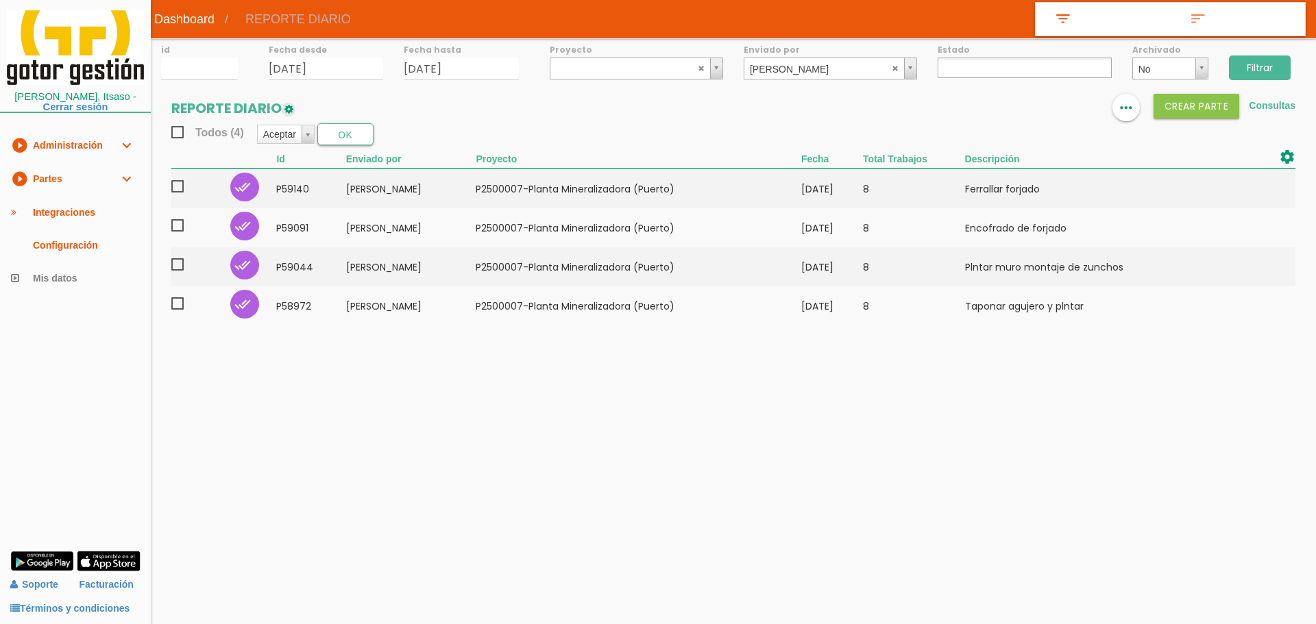
select select
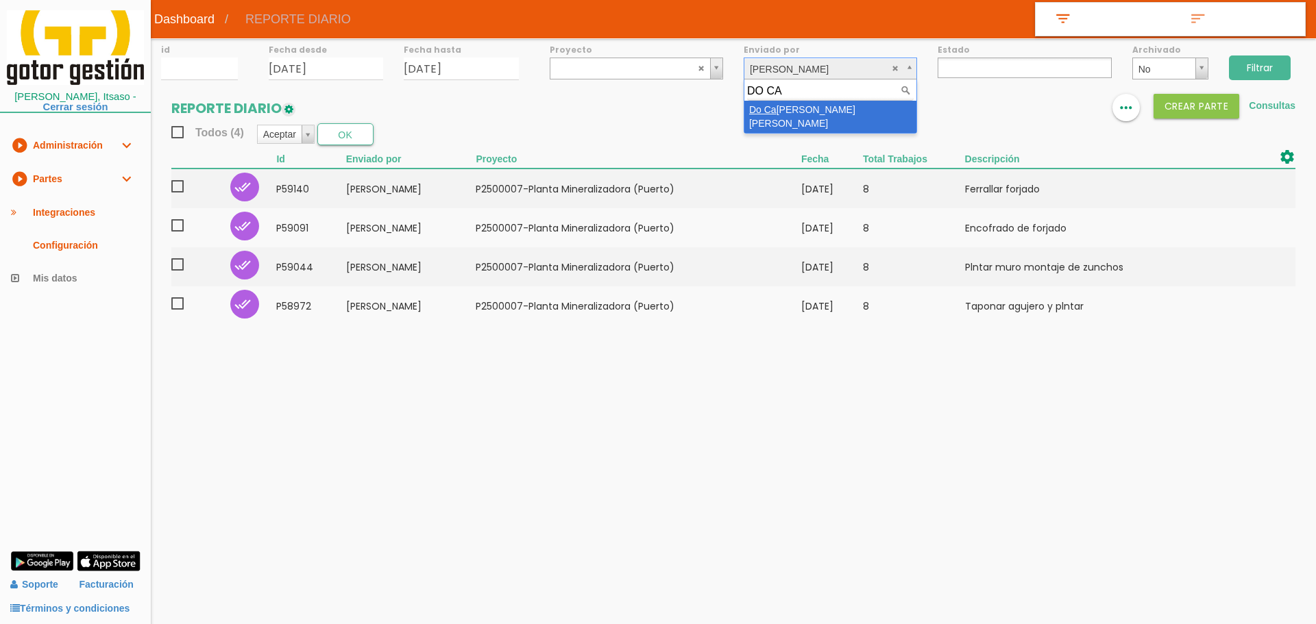
type input "DO CA"
select select "47"
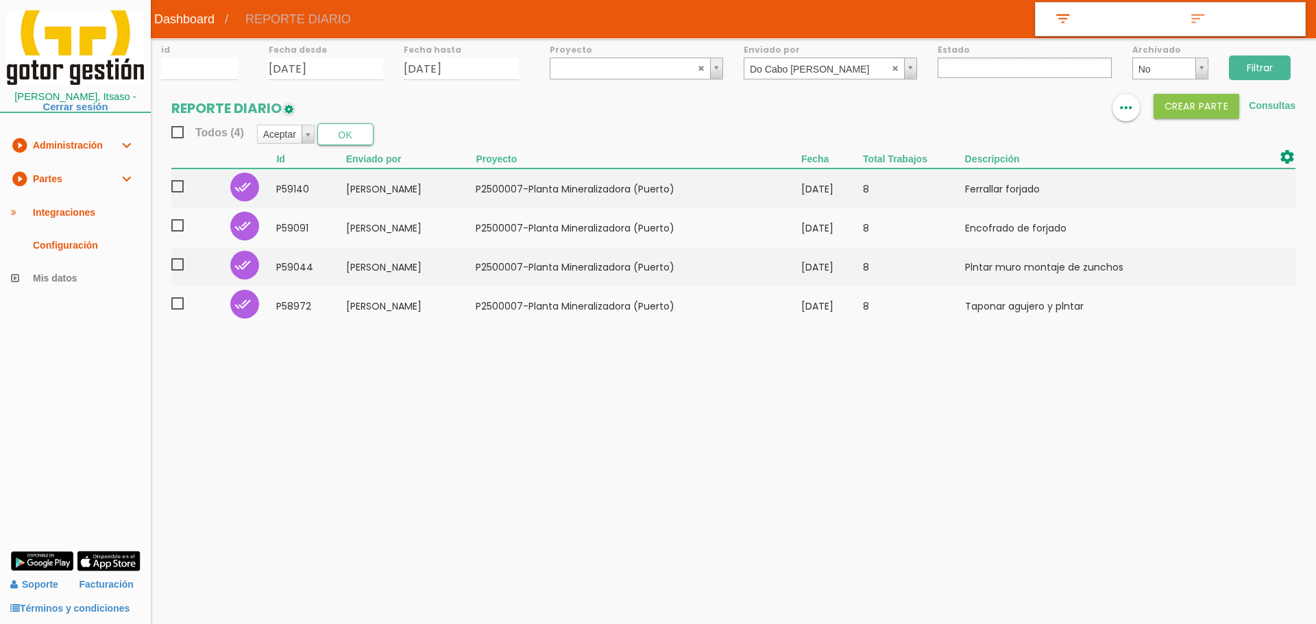
click at [1271, 65] on input "Filtrar" at bounding box center [1260, 68] width 62 height 25
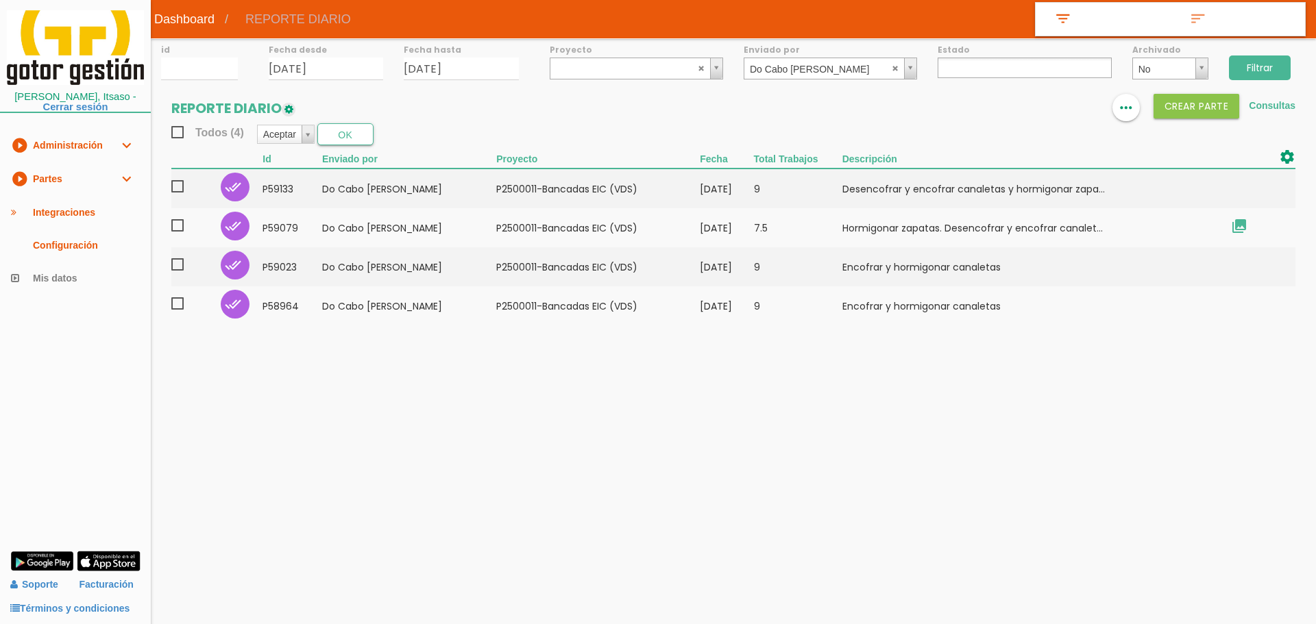
select select
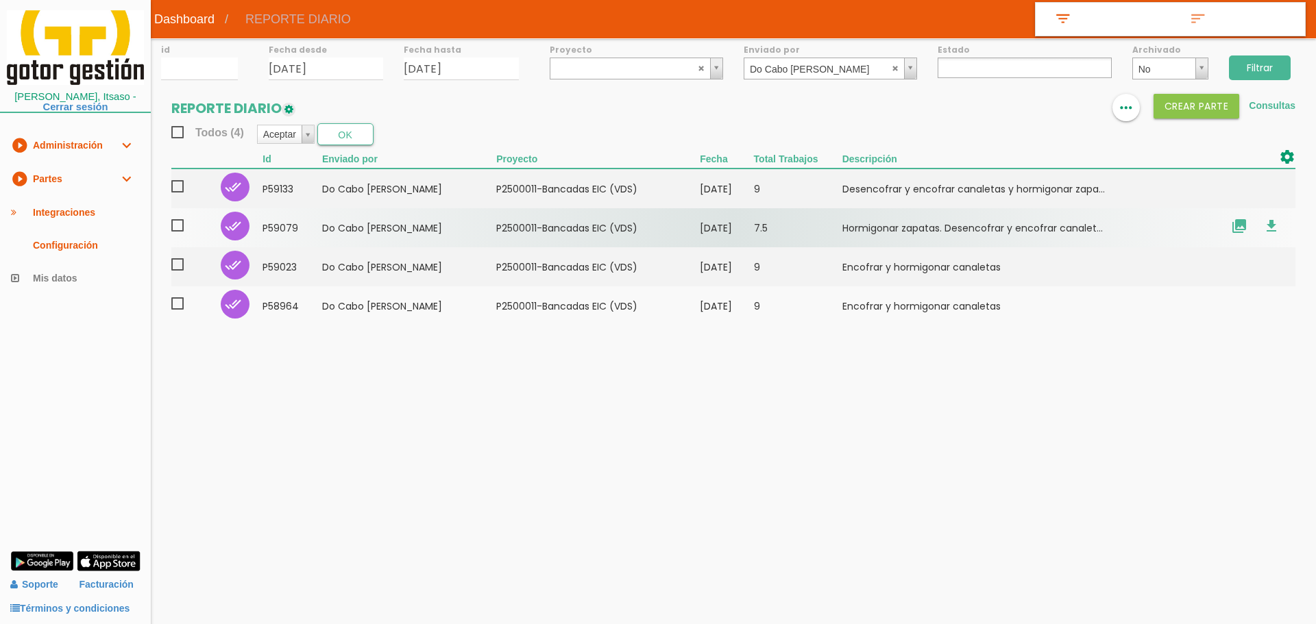
click at [753, 229] on td "[DATE]" at bounding box center [726, 227] width 53 height 39
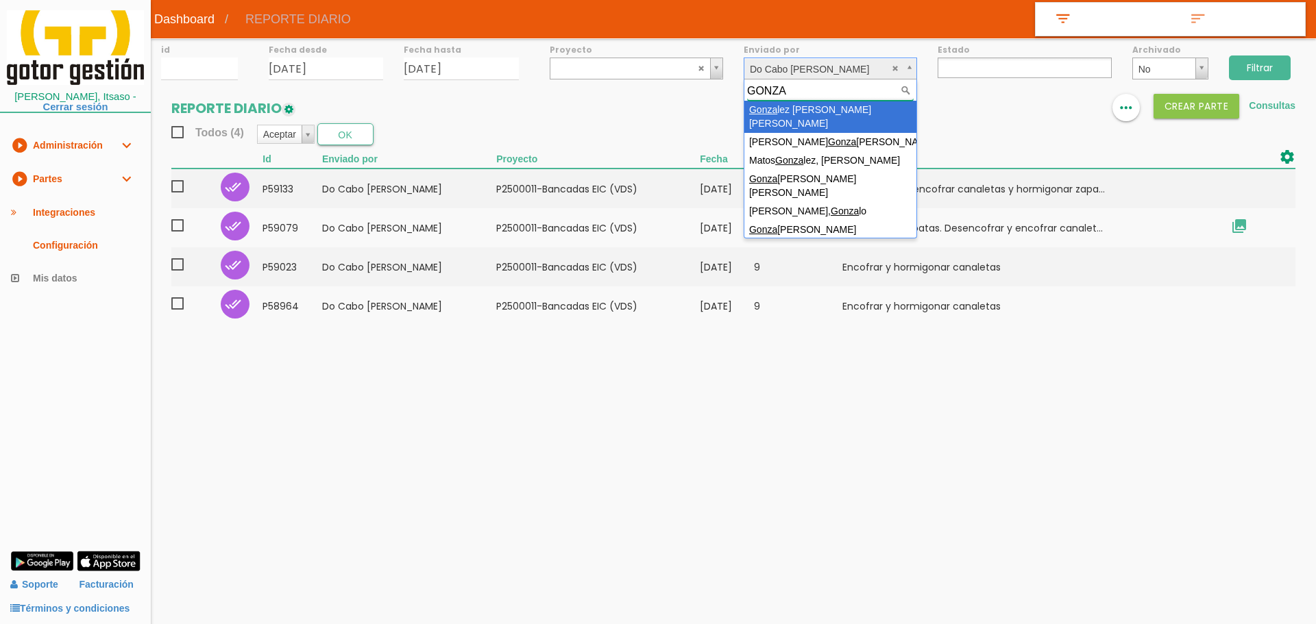
type input "GONZA"
select select "12"
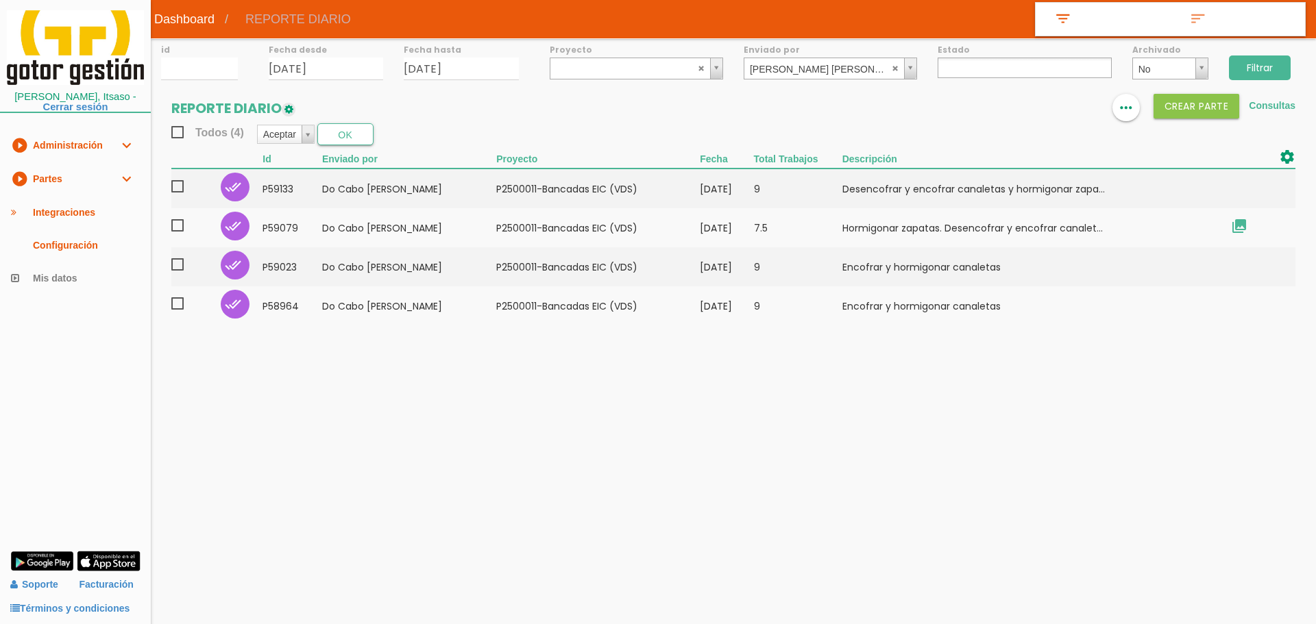
click at [1254, 66] on input "Filtrar" at bounding box center [1260, 68] width 62 height 25
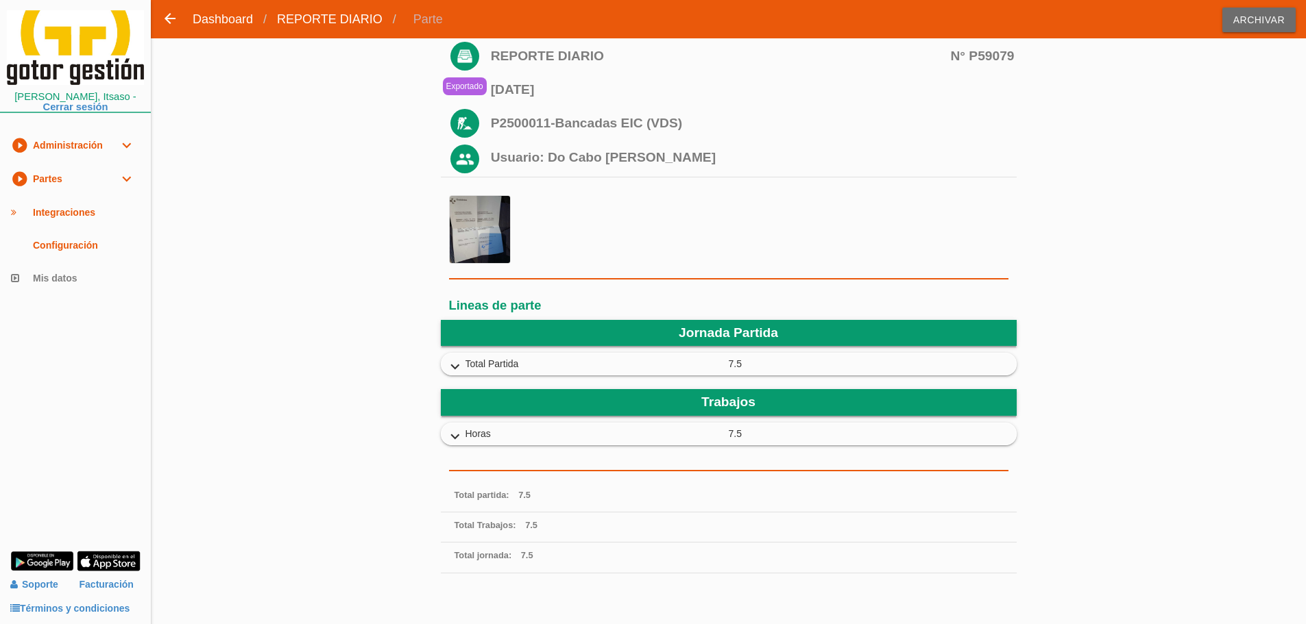
click at [453, 361] on icon "expand_more" at bounding box center [455, 367] width 22 height 18
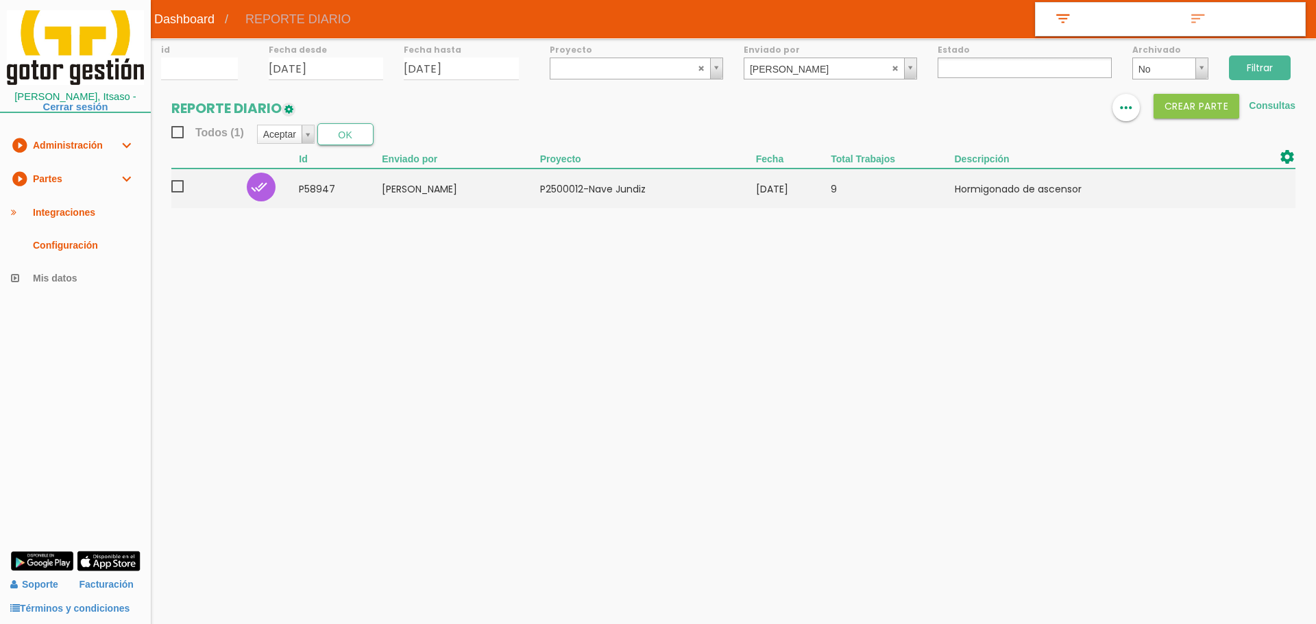
select select
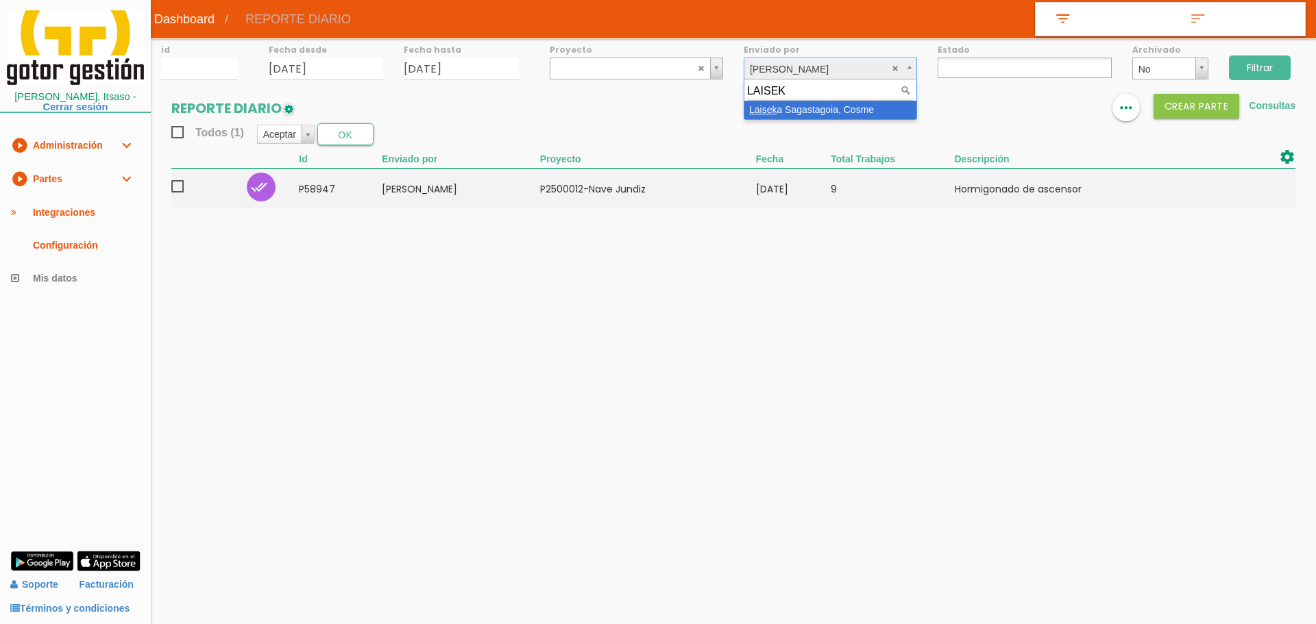
type input "[PERSON_NAME]"
select select "62"
click at [1249, 64] on input "Filtrar" at bounding box center [1260, 68] width 62 height 25
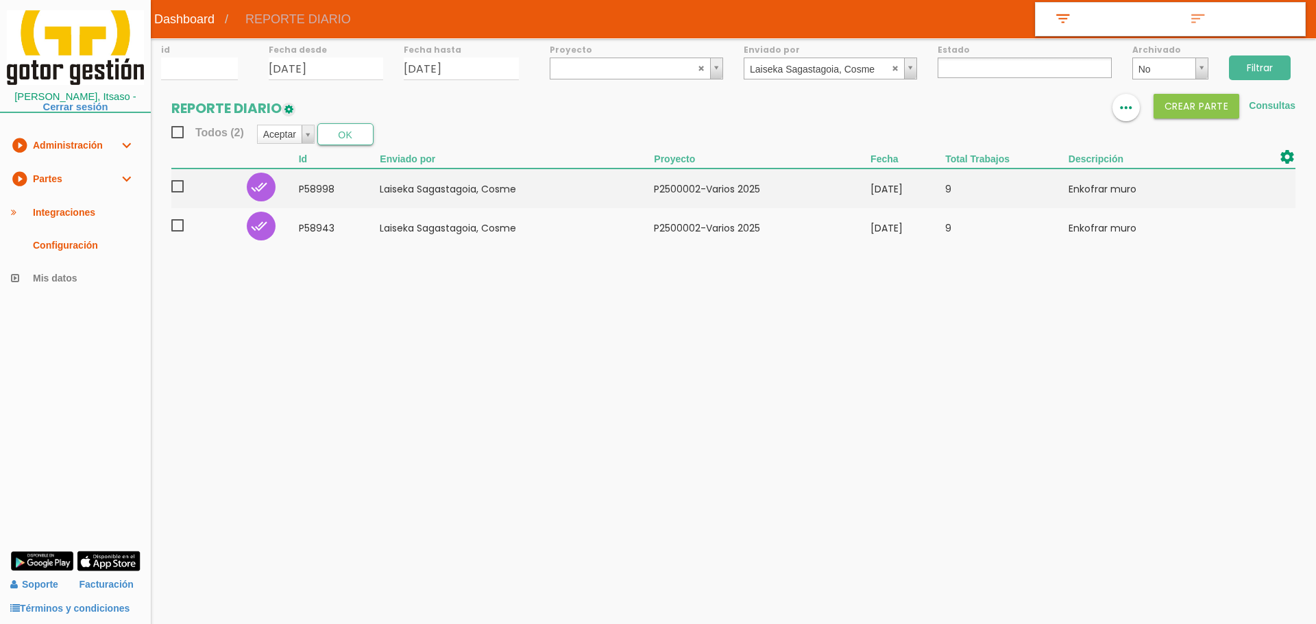
select select
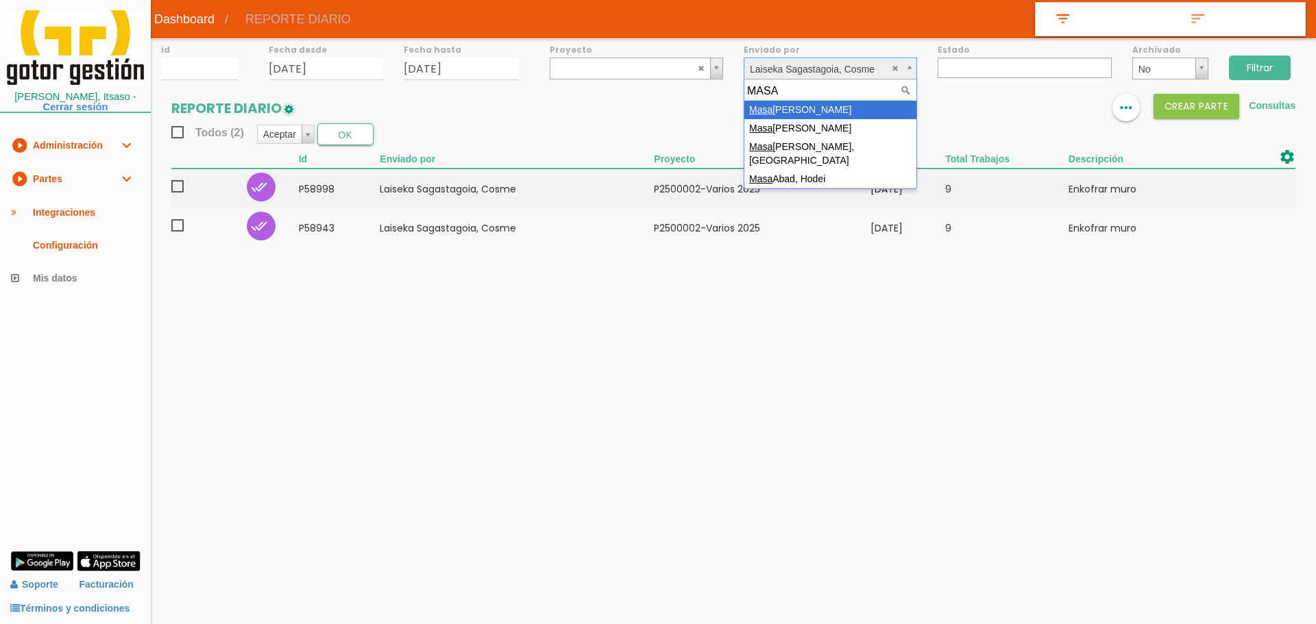
type input "MASA"
select select "51"
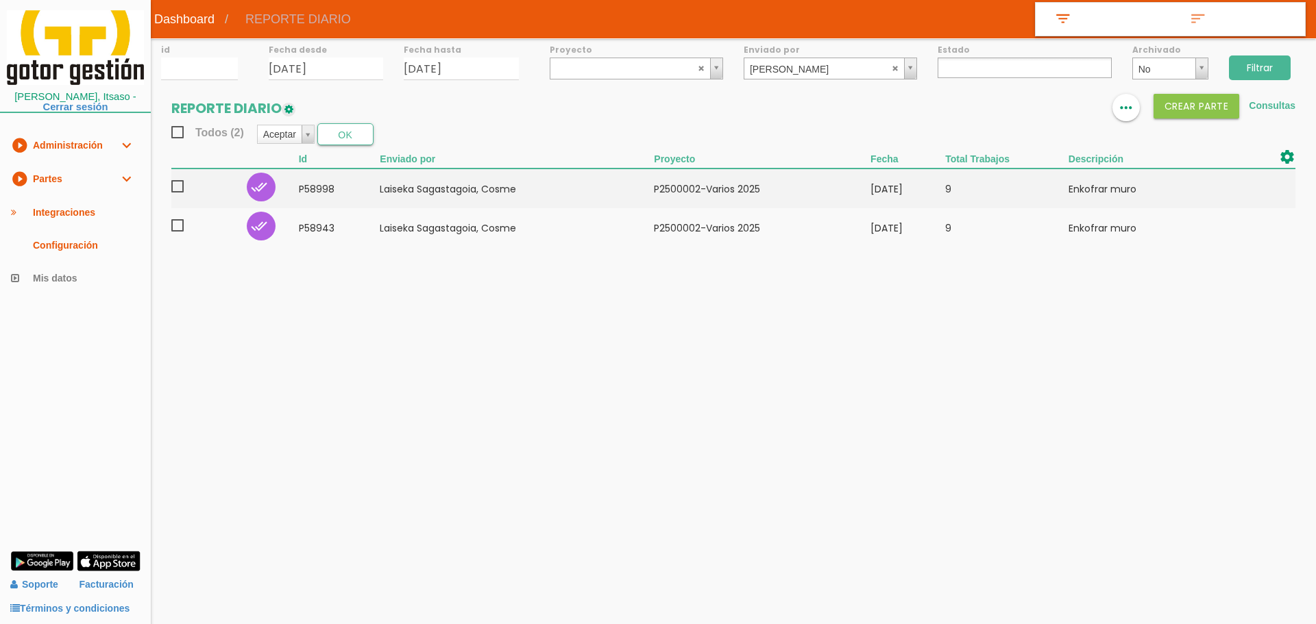
click at [1246, 75] on input "Filtrar" at bounding box center [1260, 68] width 62 height 25
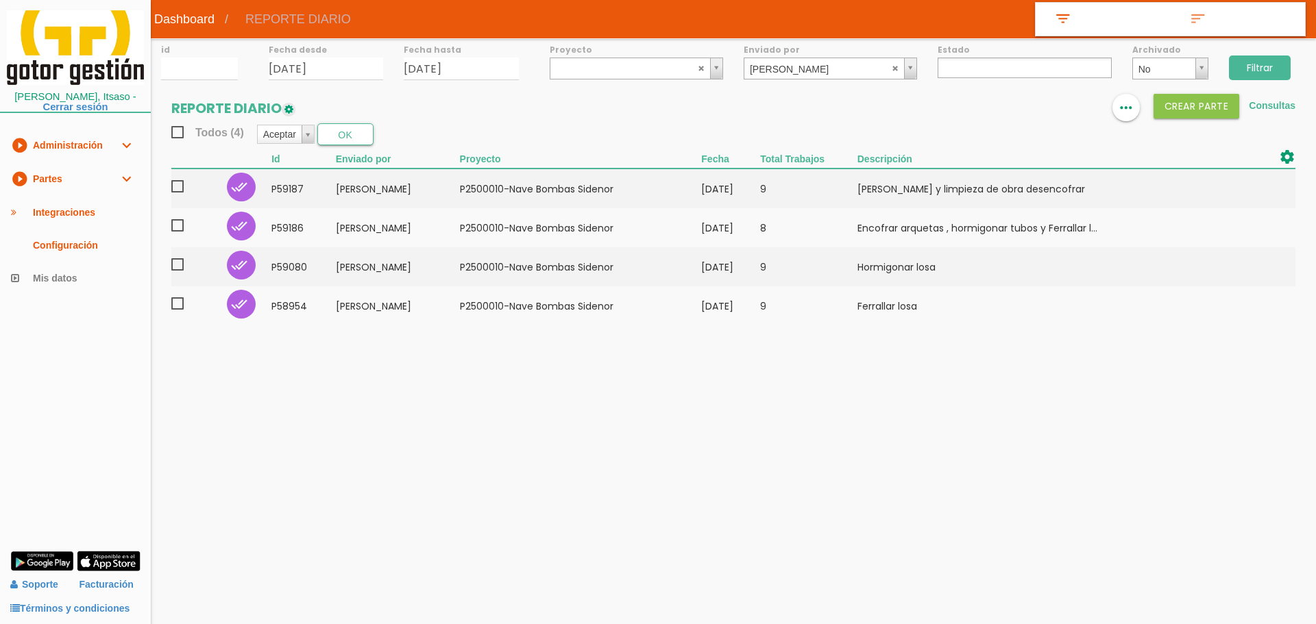
select select
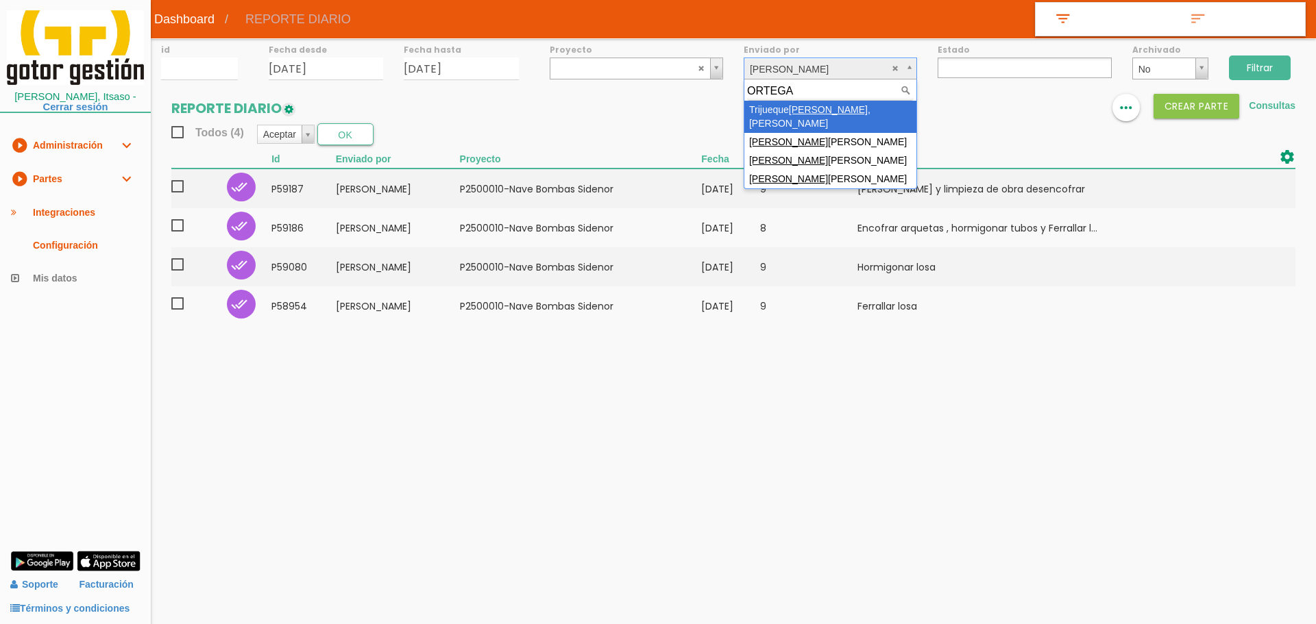
type input "ORTEGA"
select select "129"
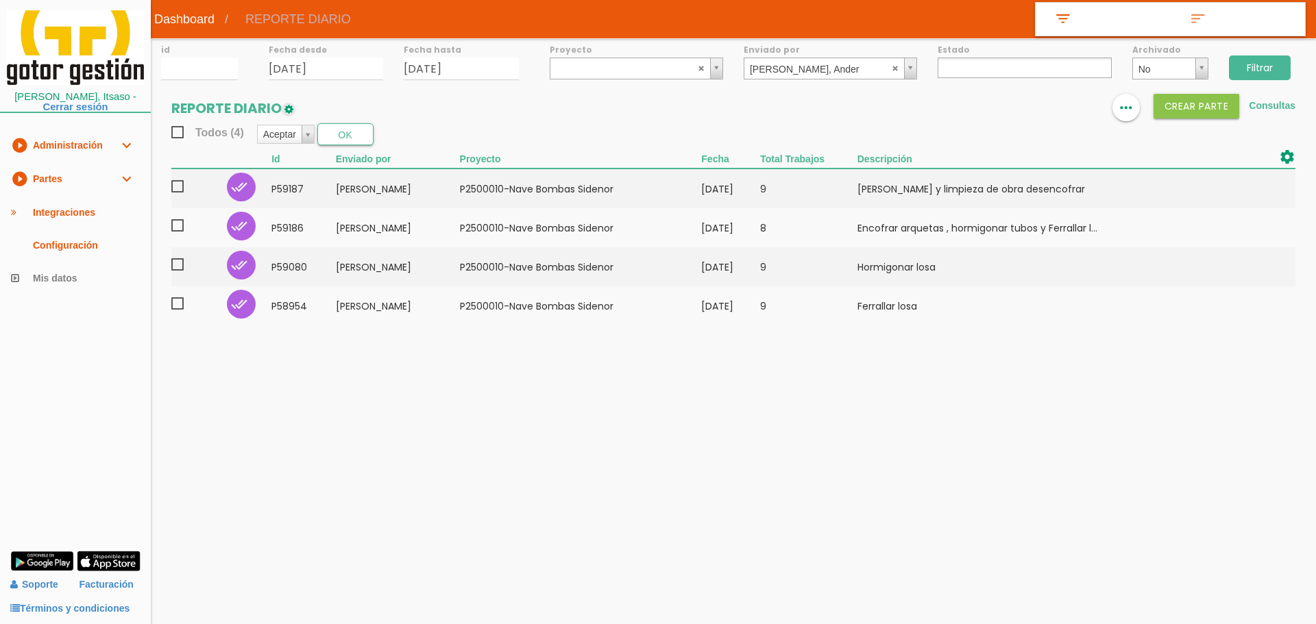
click at [1280, 58] on input "Filtrar" at bounding box center [1260, 68] width 62 height 25
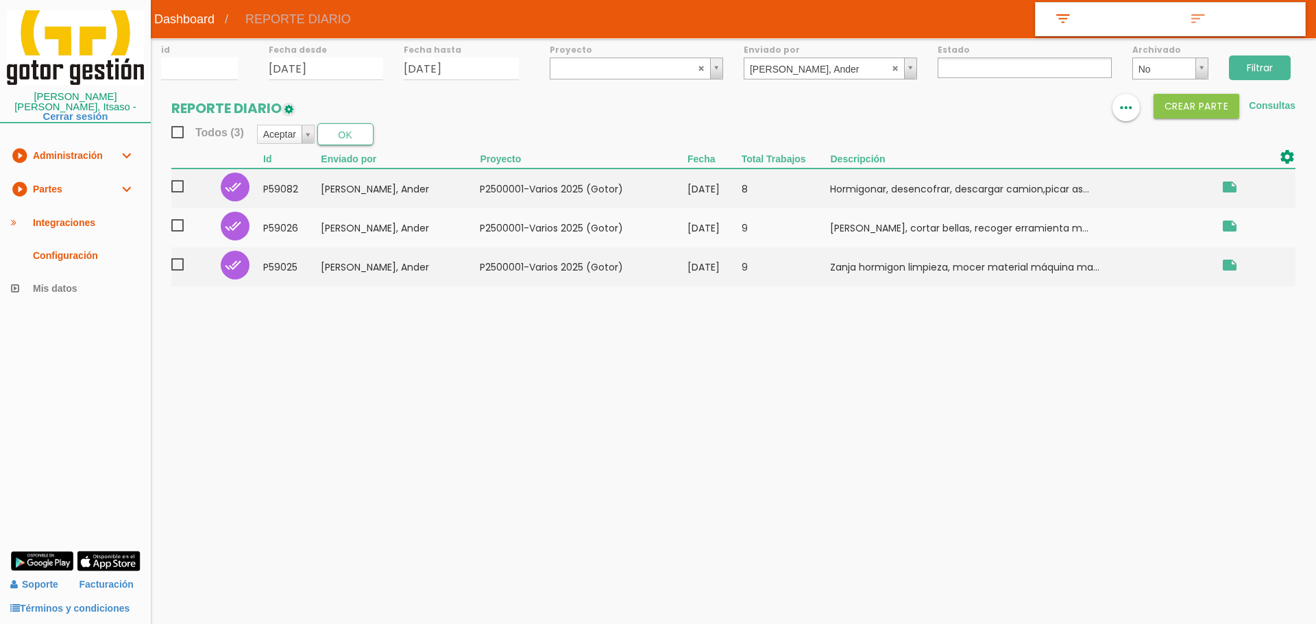
select select
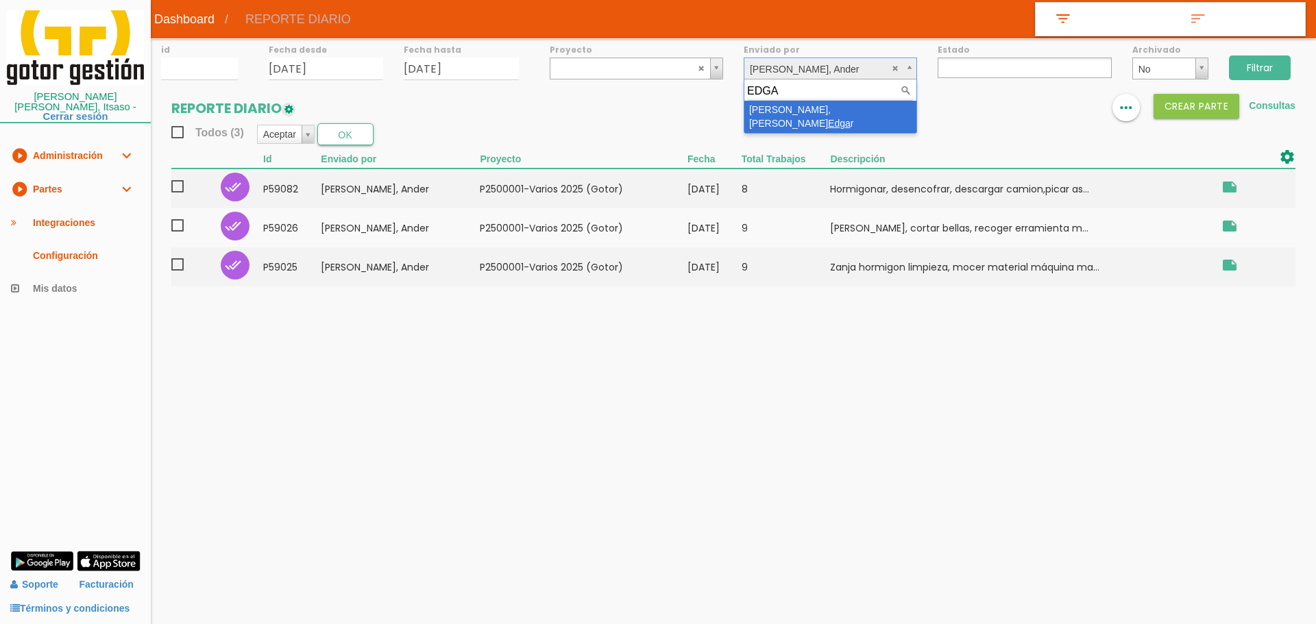
type input "EDGA"
select select "21"
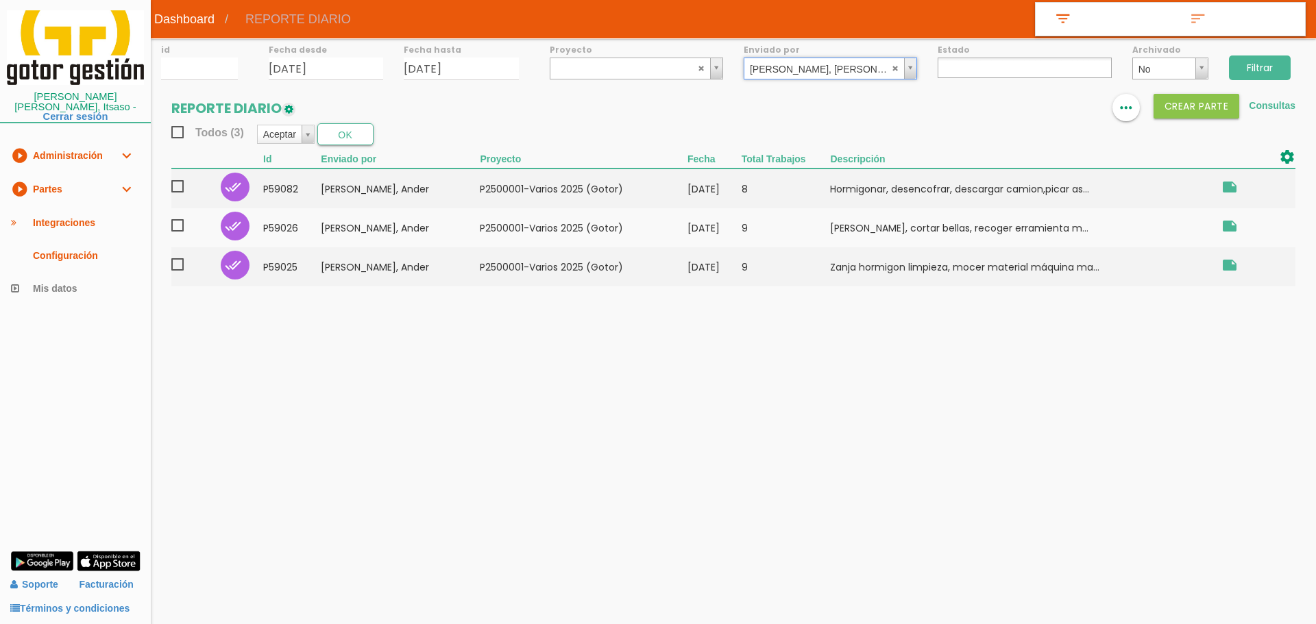
click at [1281, 59] on input "Filtrar" at bounding box center [1260, 68] width 62 height 25
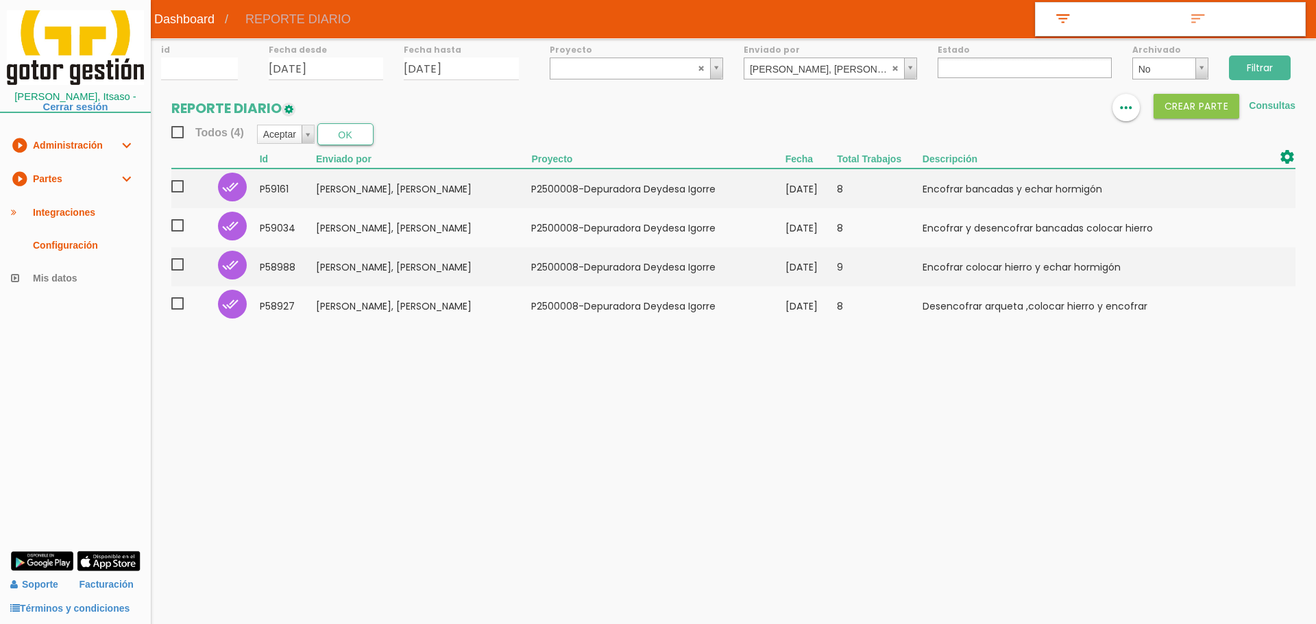
select select
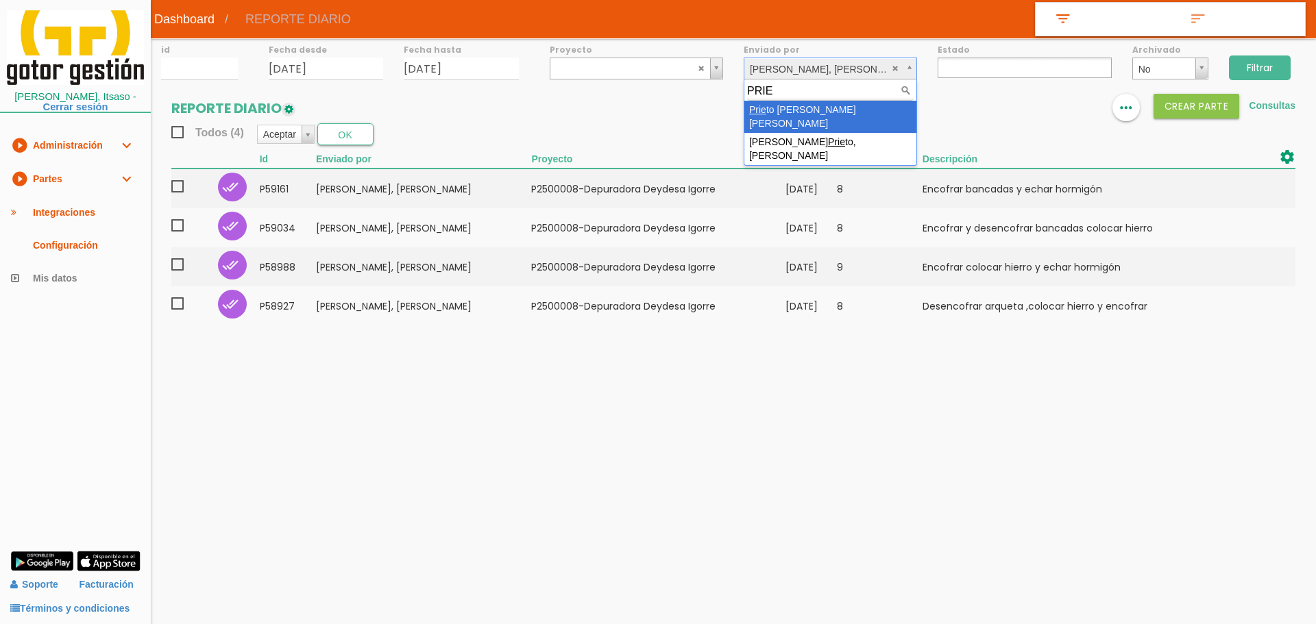
type input "PRIE"
select select "59"
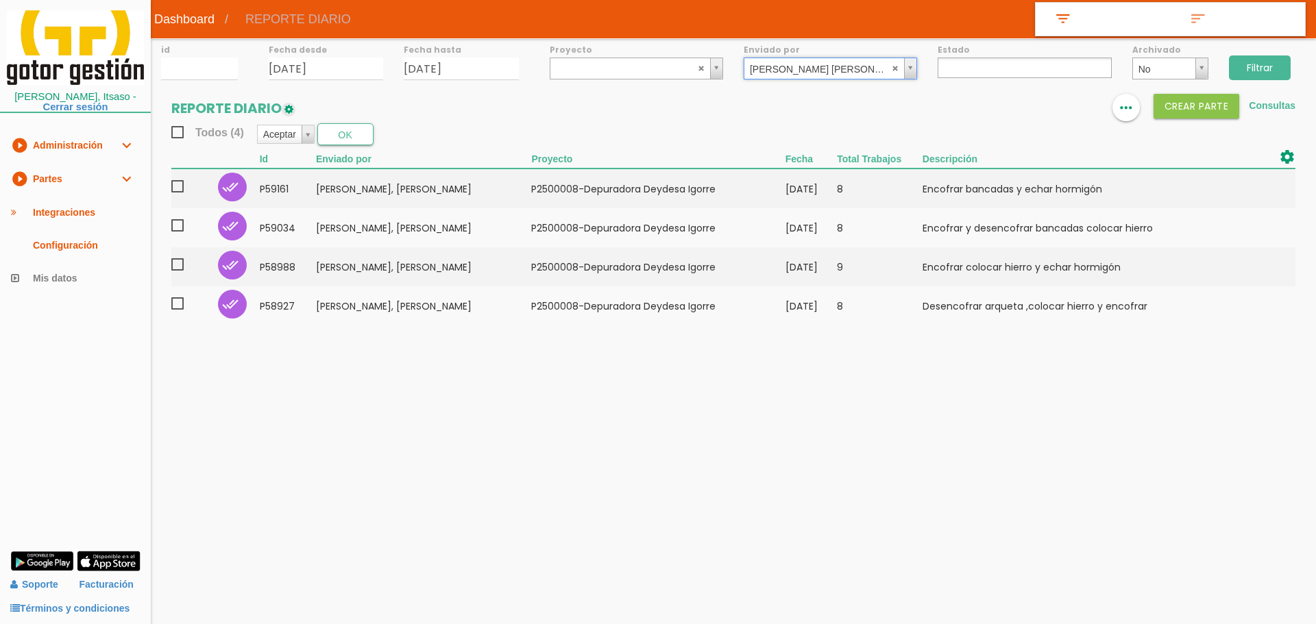
click at [1252, 69] on input "Filtrar" at bounding box center [1260, 68] width 62 height 25
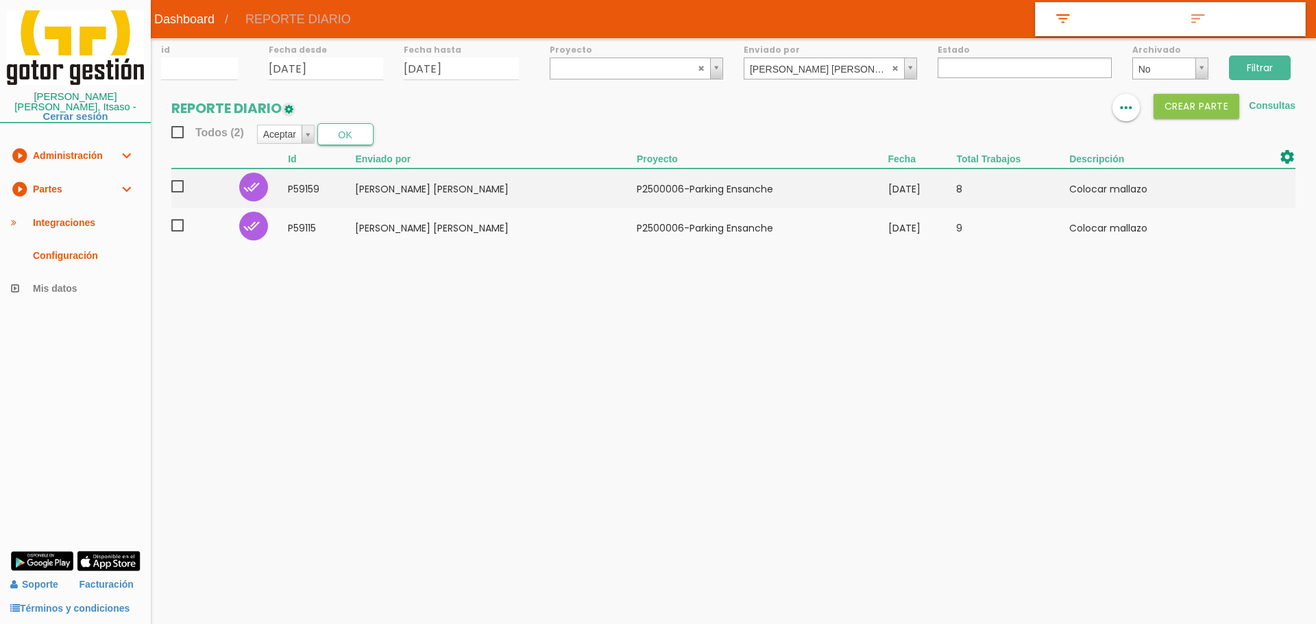
select select
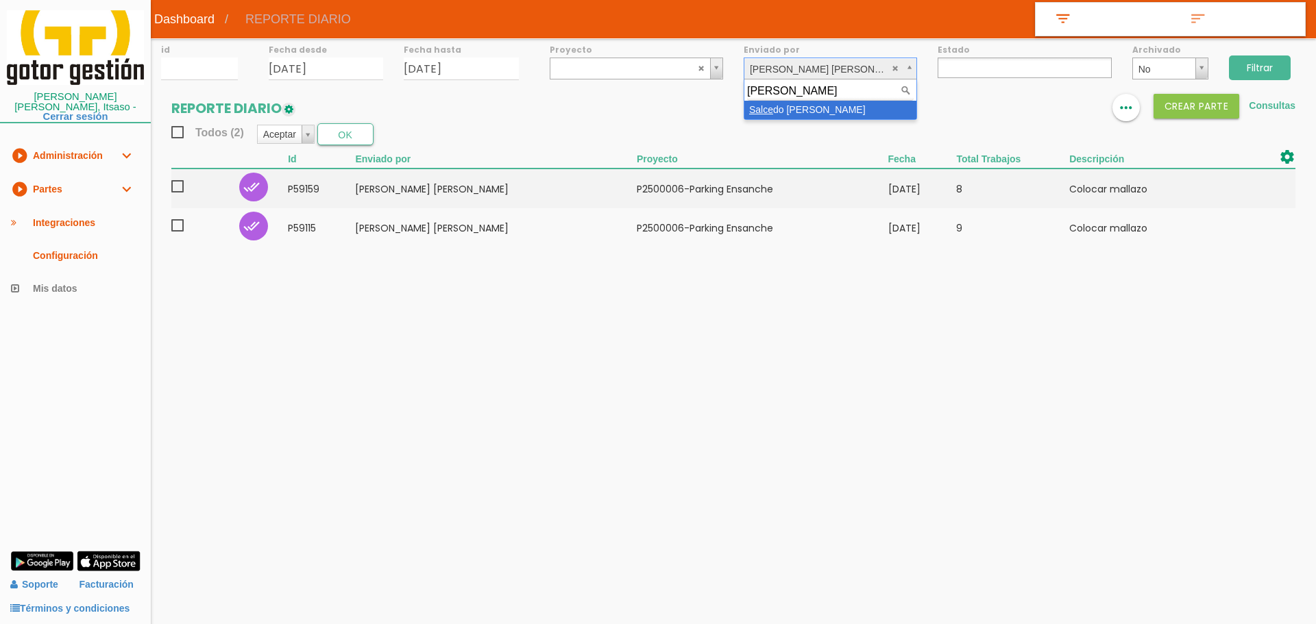
type input "SALCE"
select select "107"
click at [1282, 67] on input "Filtrar" at bounding box center [1260, 68] width 62 height 25
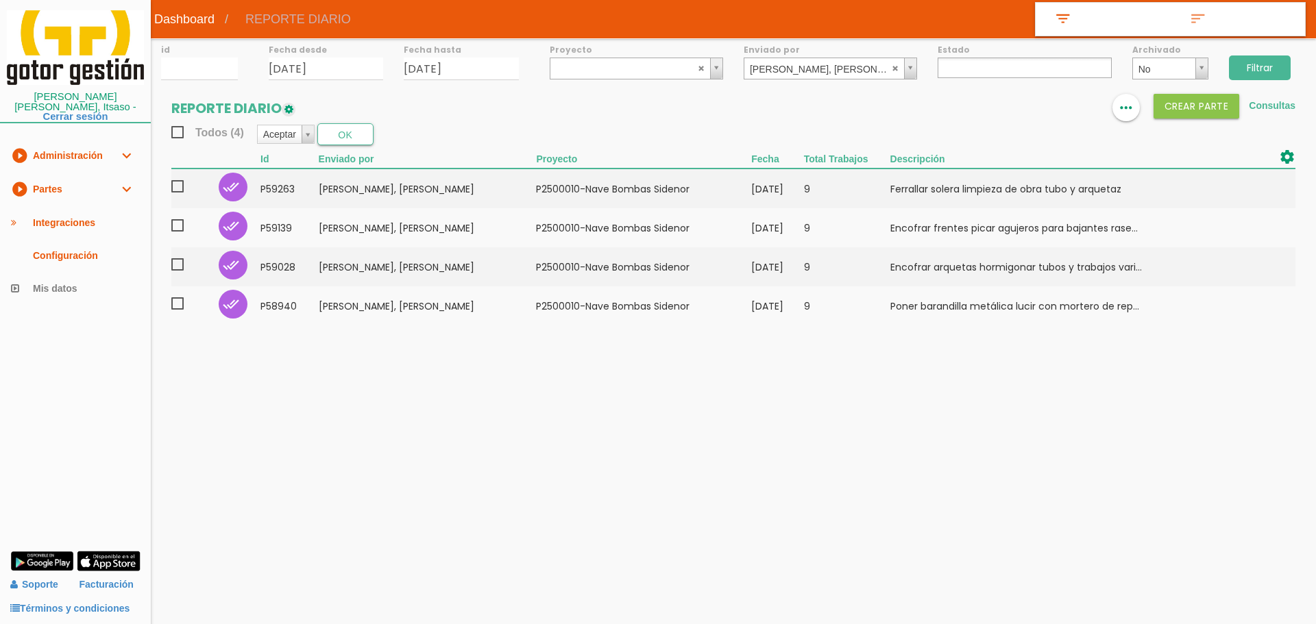
select select
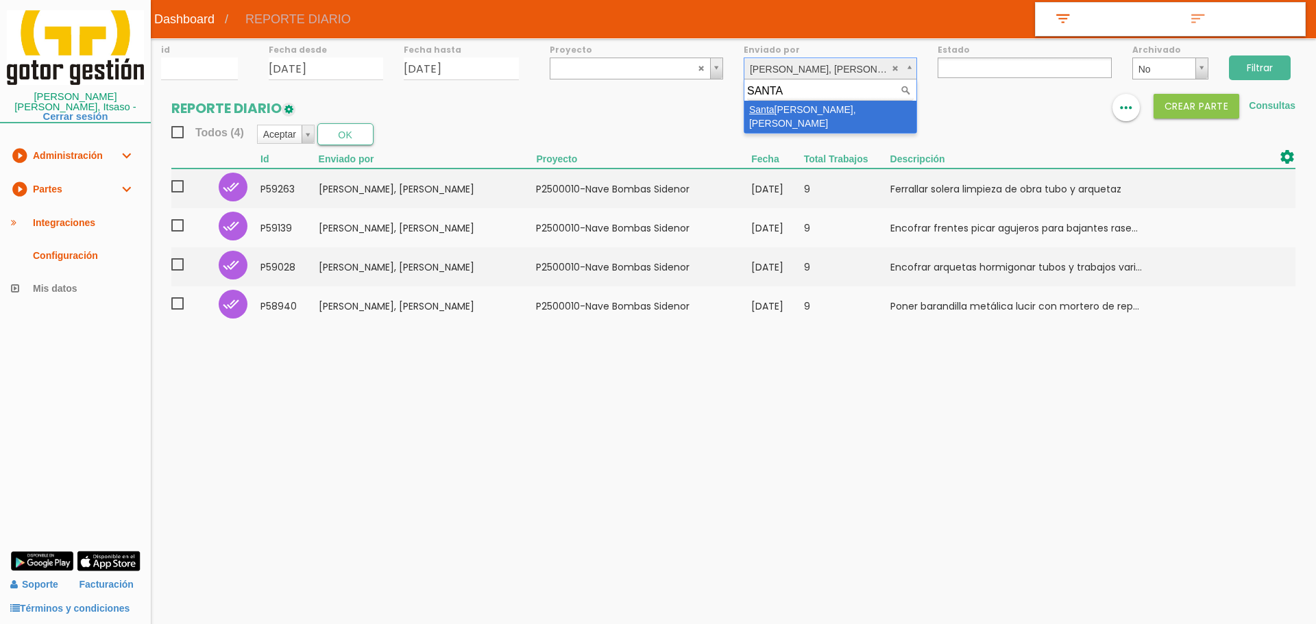
type input "SANTA"
select select "150"
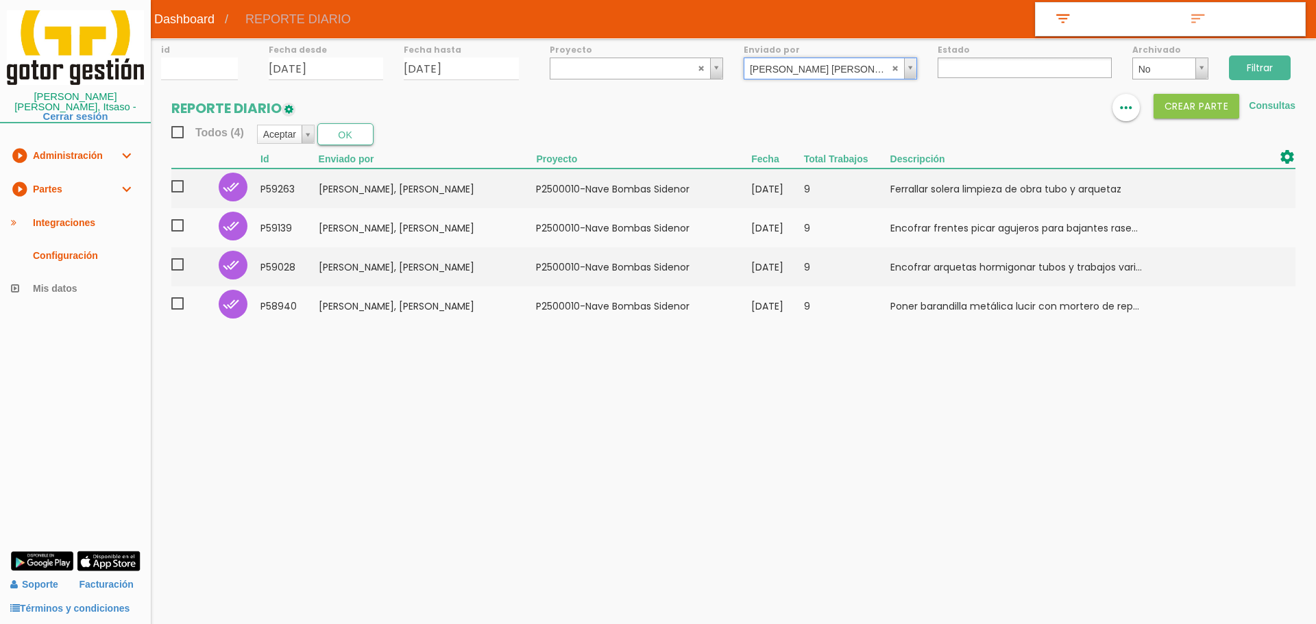
click at [1246, 64] on input "Filtrar" at bounding box center [1260, 68] width 62 height 25
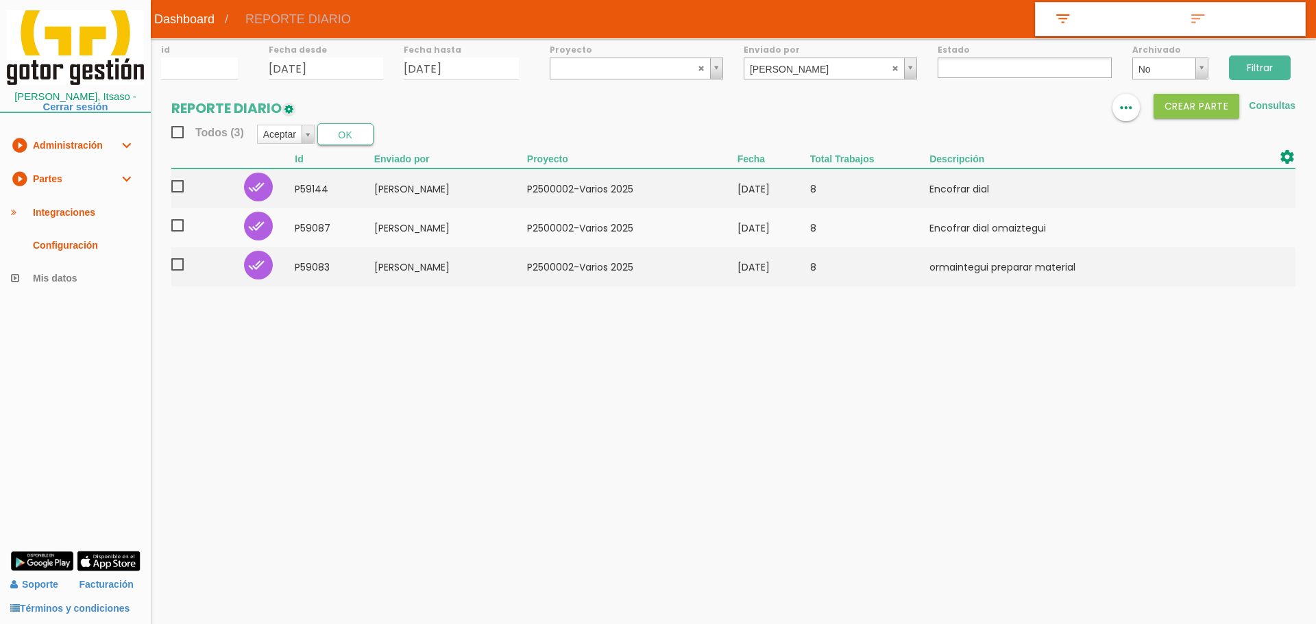
select select
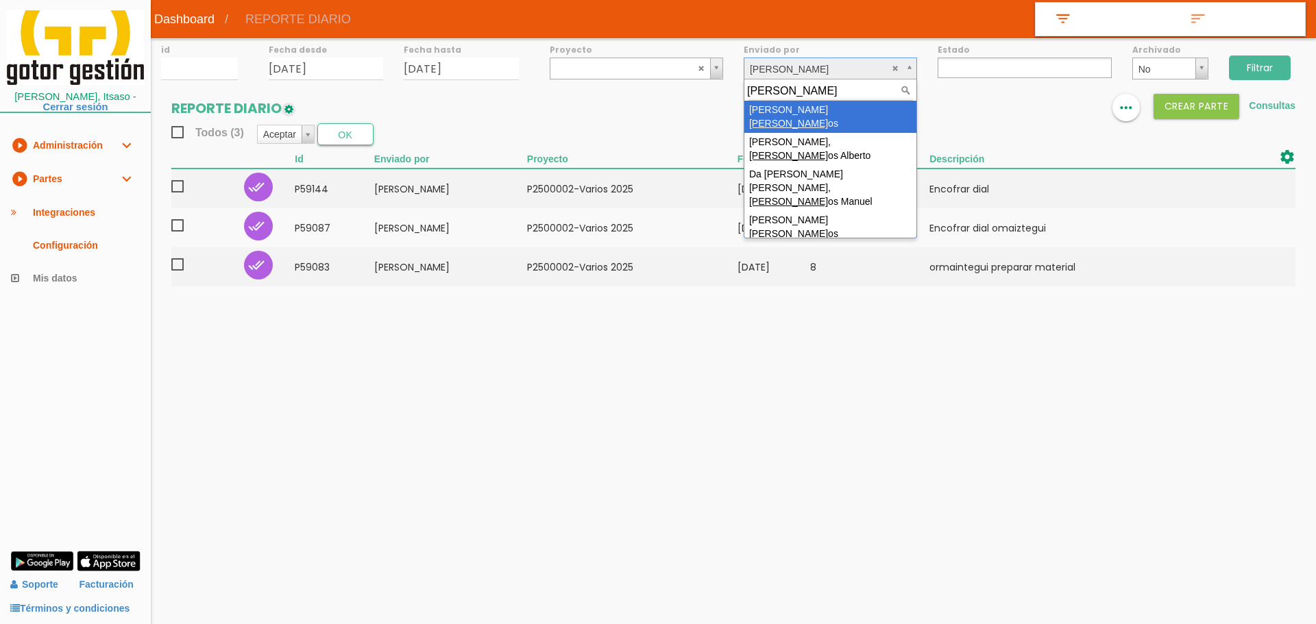
type input "CARL"
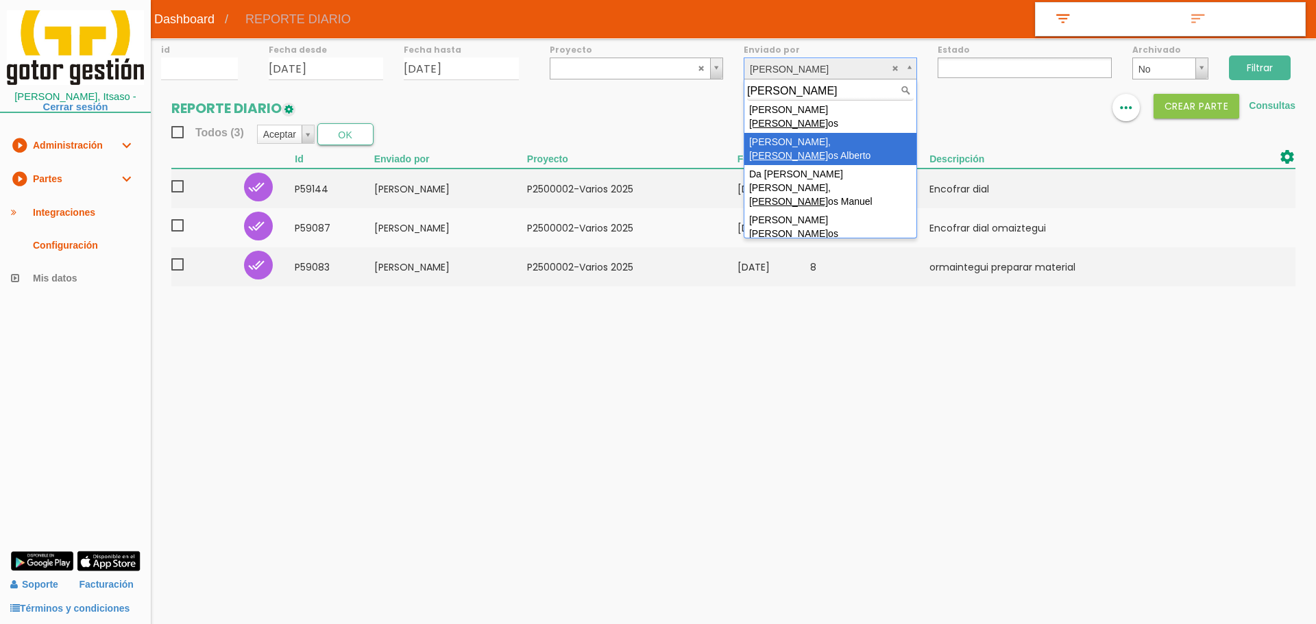
select select "44"
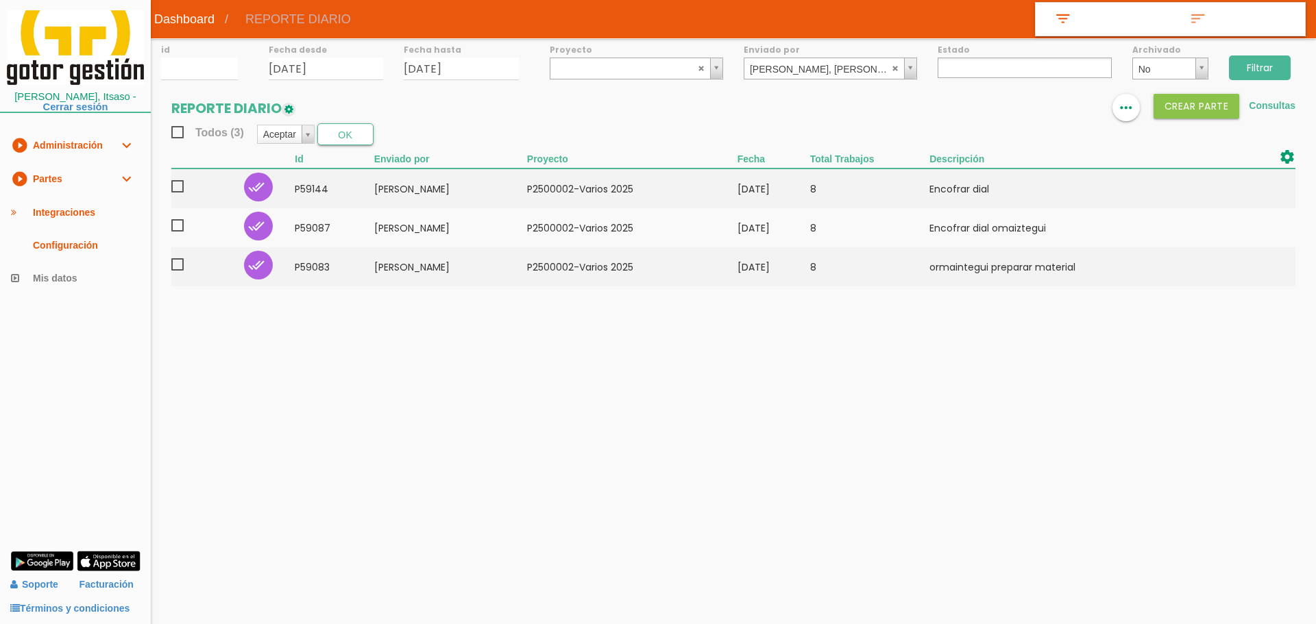
click at [1268, 68] on input "Filtrar" at bounding box center [1260, 68] width 62 height 25
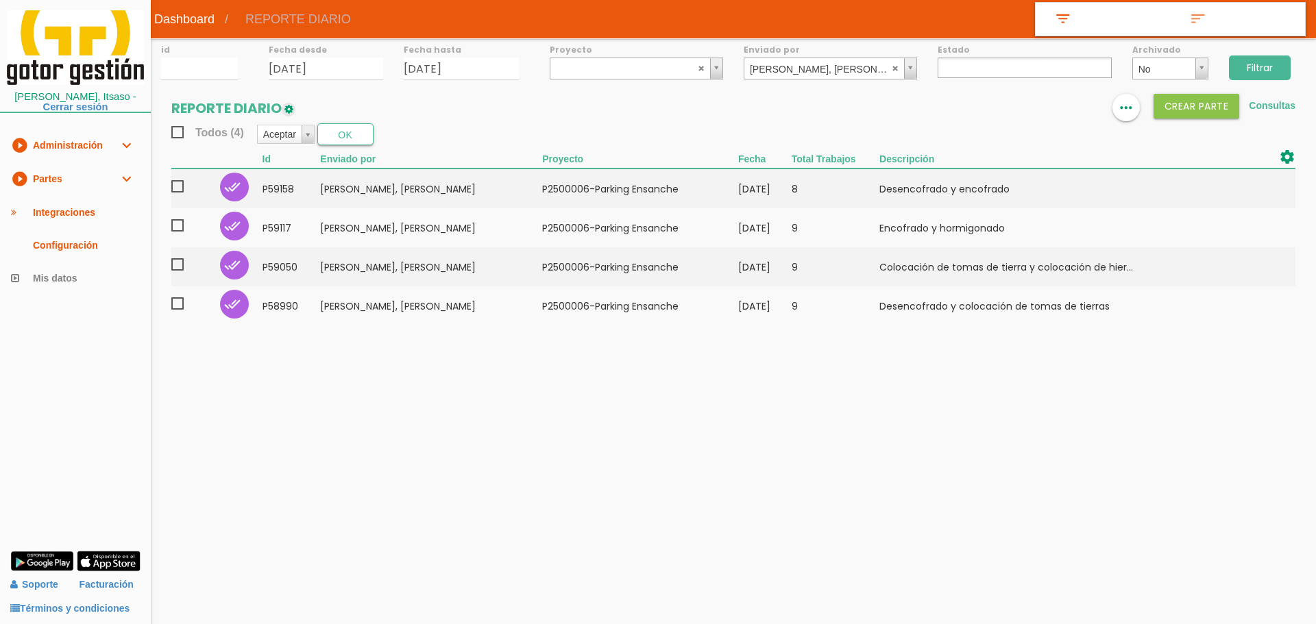
select select
click at [323, 356] on body "menu Dashboard REPORTE DIARIO" at bounding box center [658, 312] width 1316 height 624
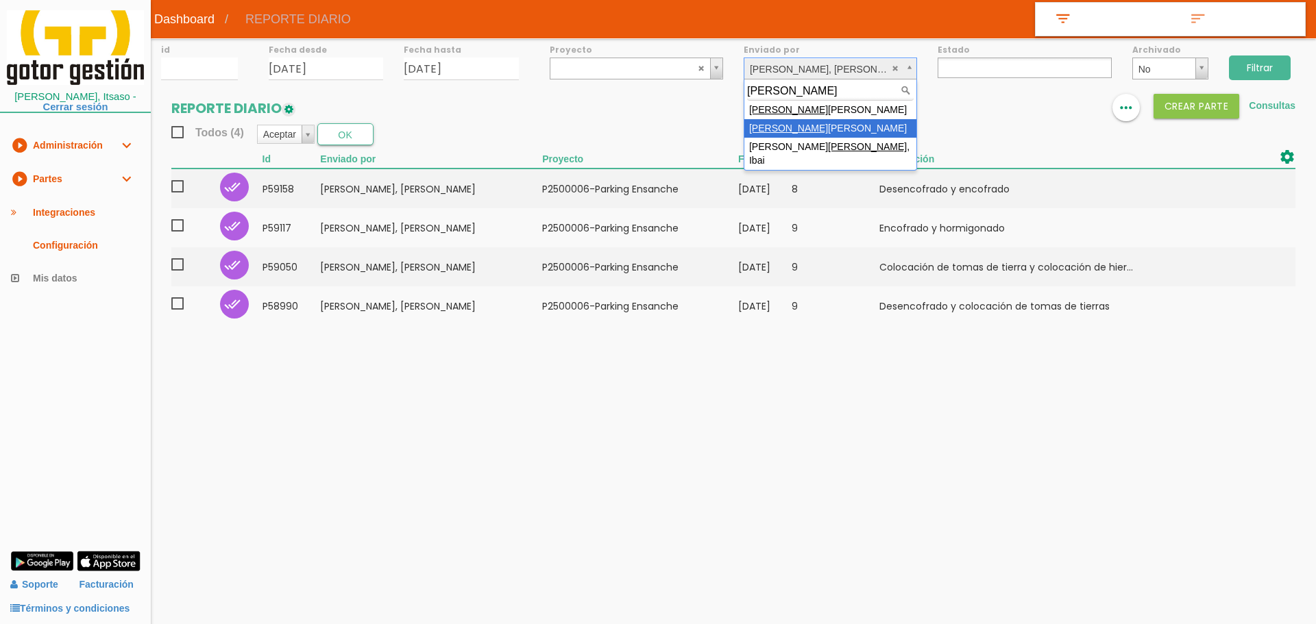
type input "[PERSON_NAME]"
select select "85"
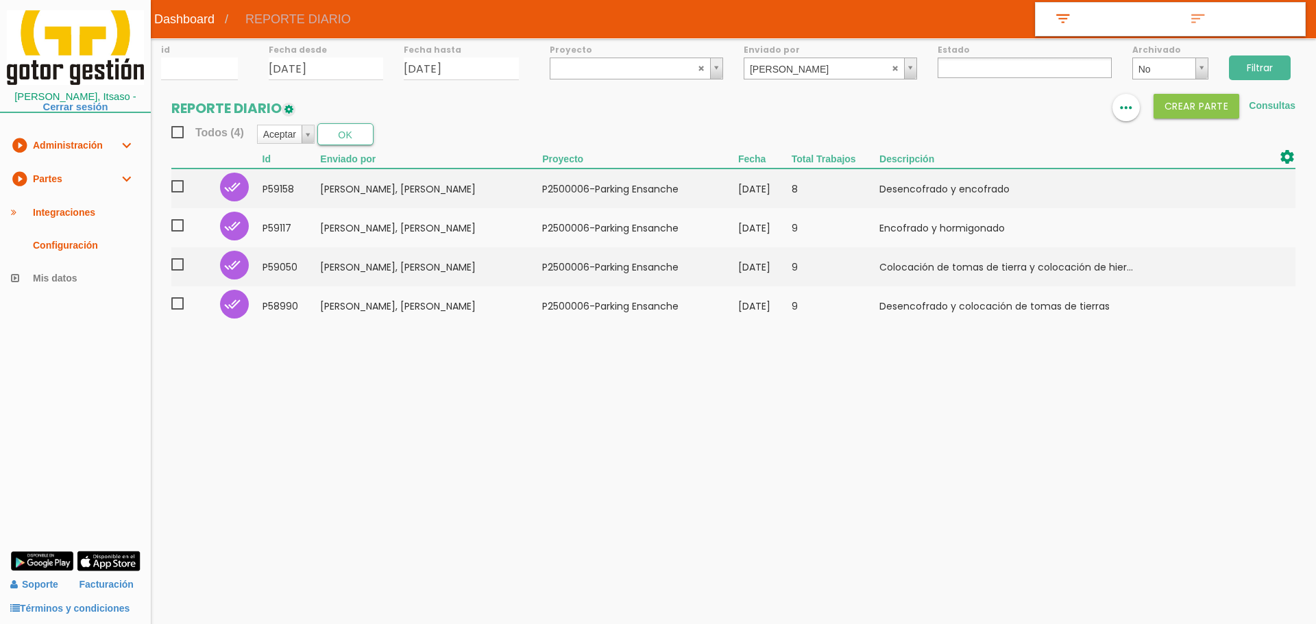
drag, startPoint x: 1259, startPoint y: 58, endPoint x: 1291, endPoint y: 56, distance: 31.6
click at [1260, 58] on input "Filtrar" at bounding box center [1260, 68] width 62 height 25
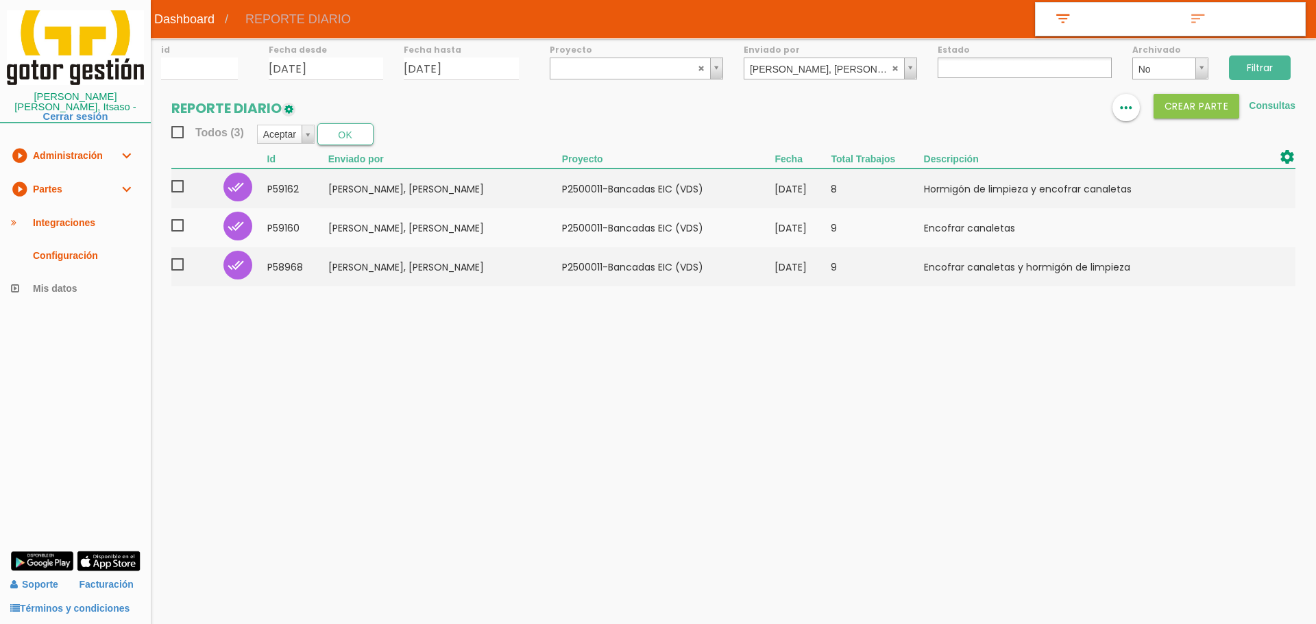
select select
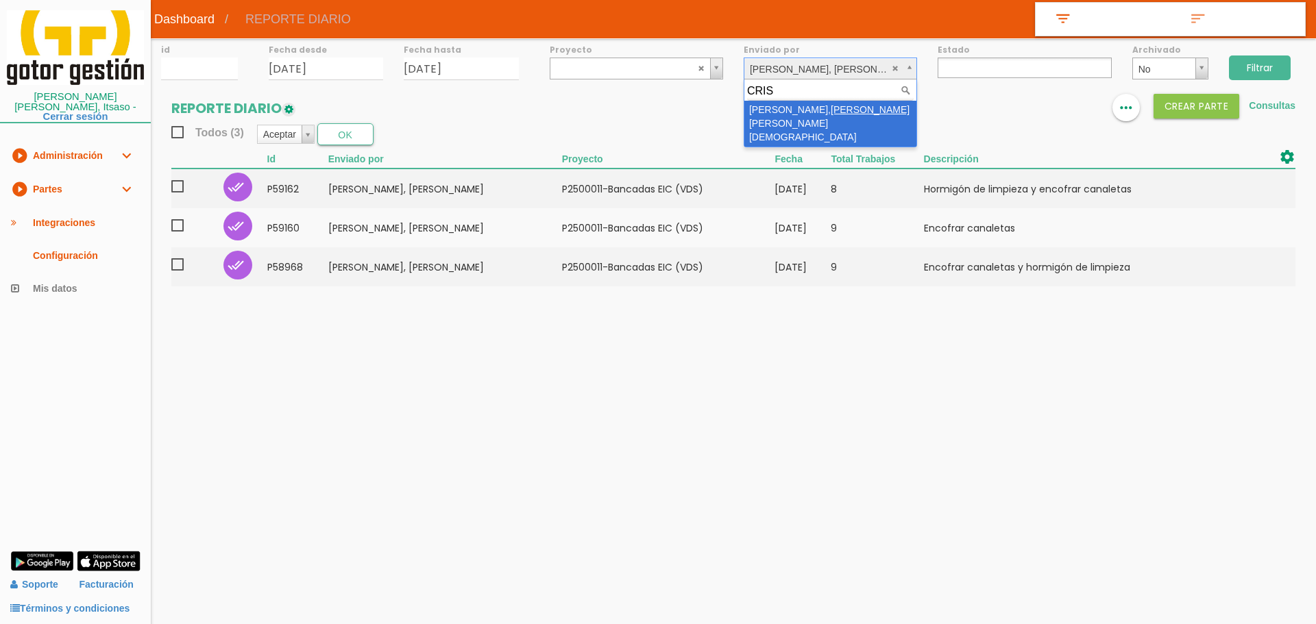
type input "CRIS"
select select "100"
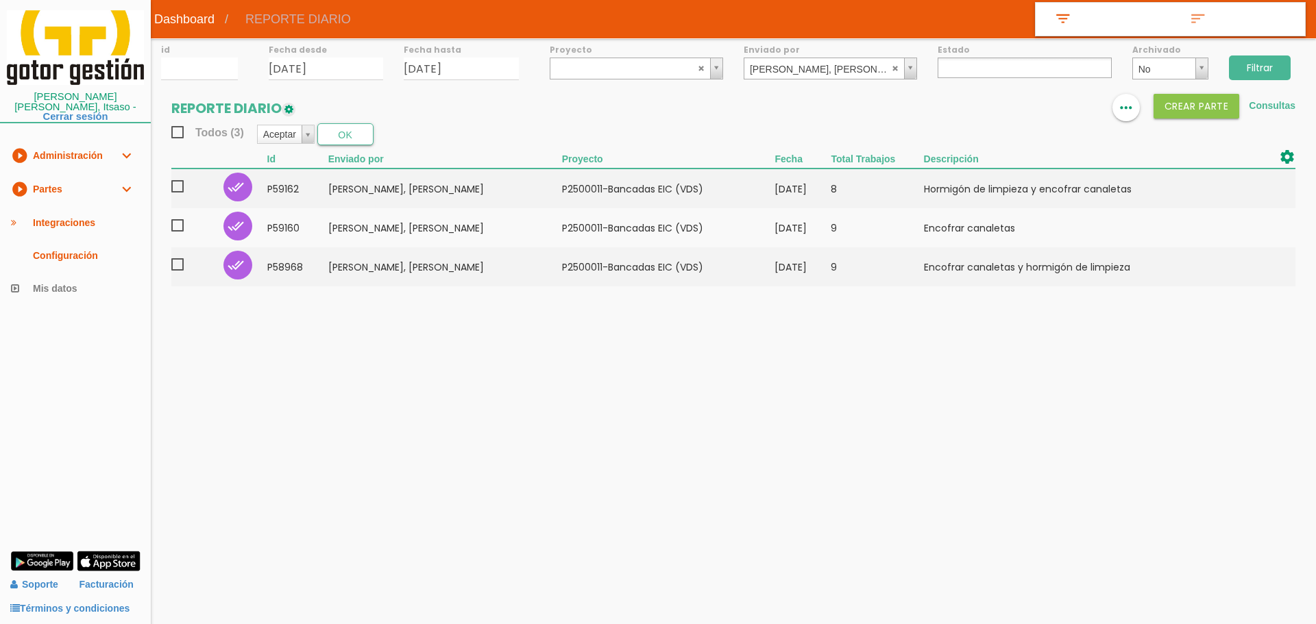
click at [1260, 61] on input "Filtrar" at bounding box center [1260, 68] width 62 height 25
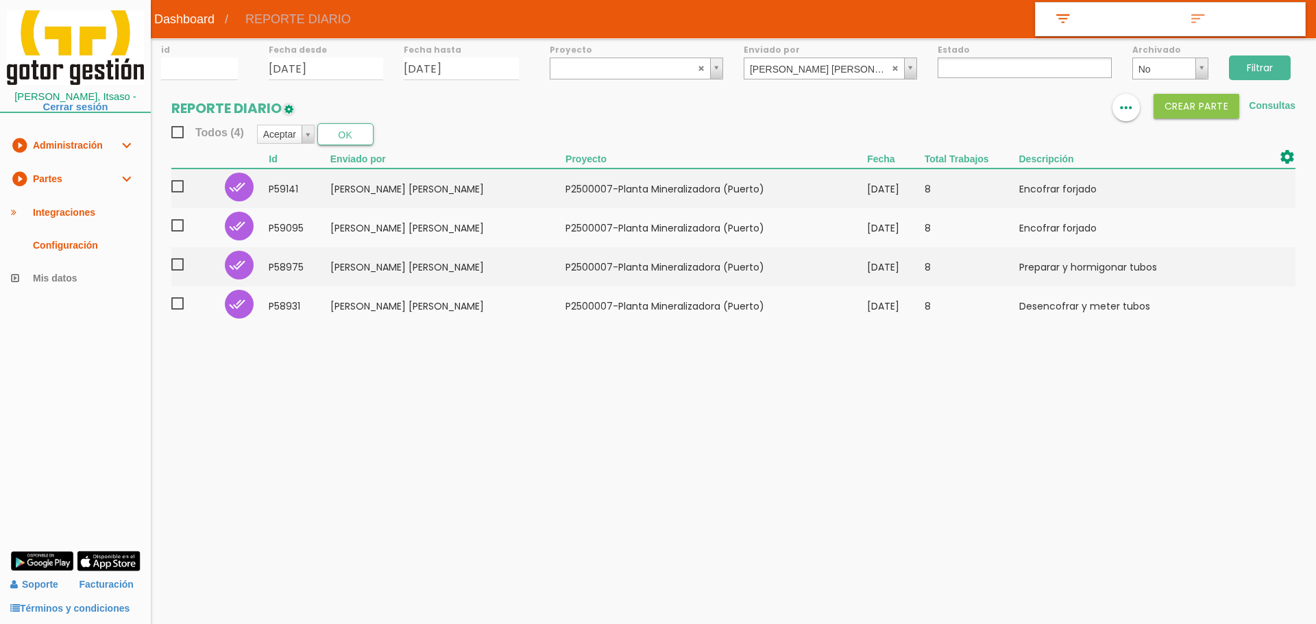
select select
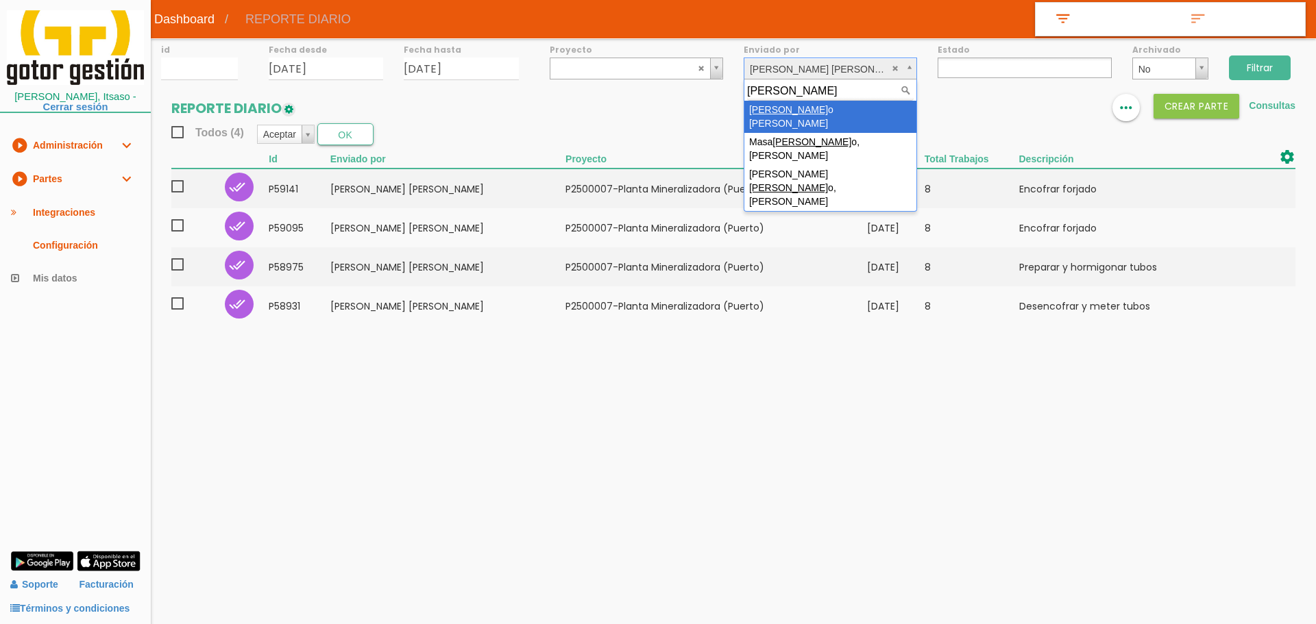
type input "[PERSON_NAME]"
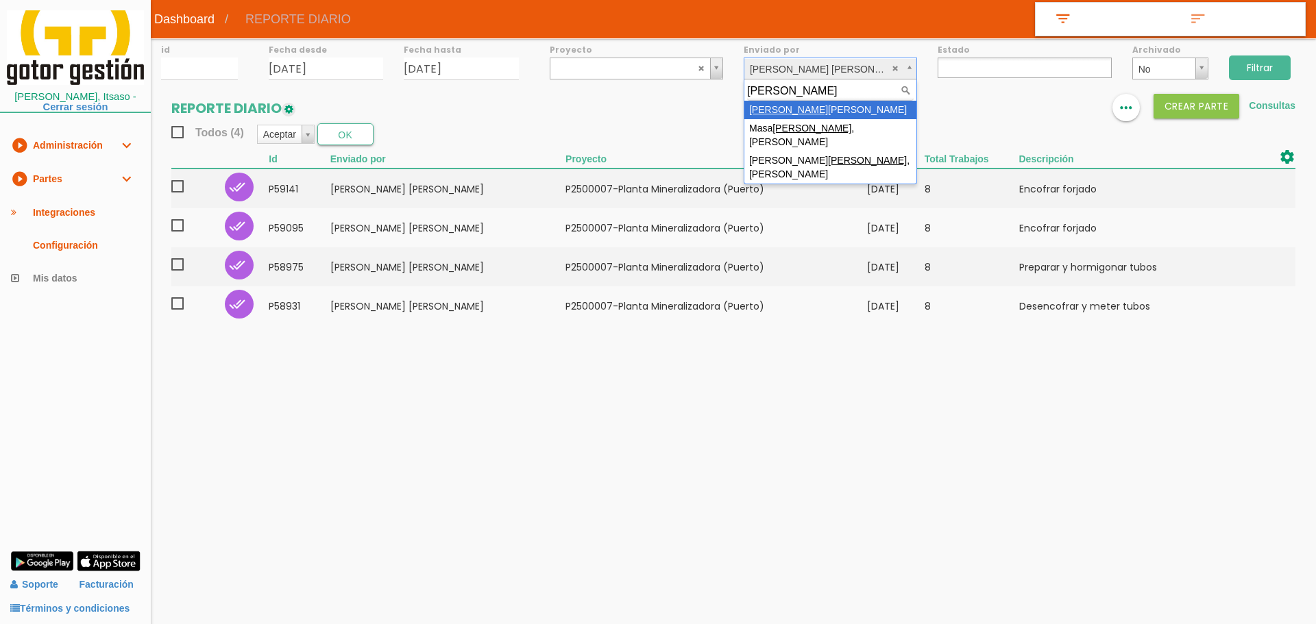
select select "35"
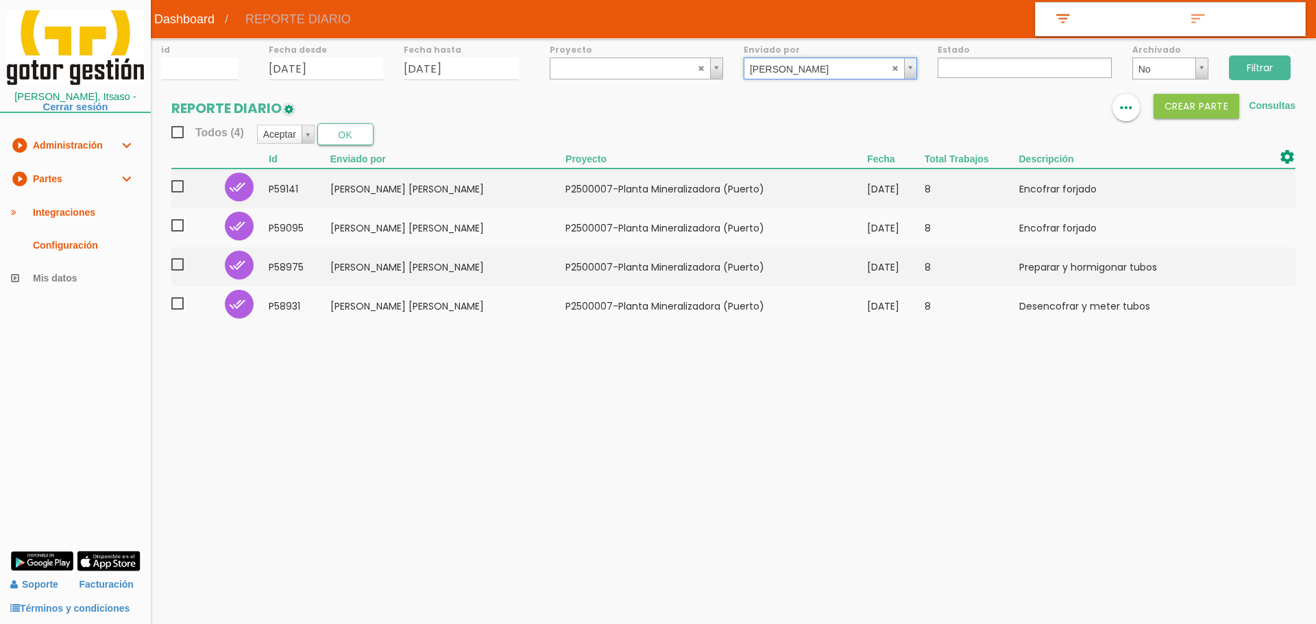
click at [1248, 66] on input "Filtrar" at bounding box center [1260, 68] width 62 height 25
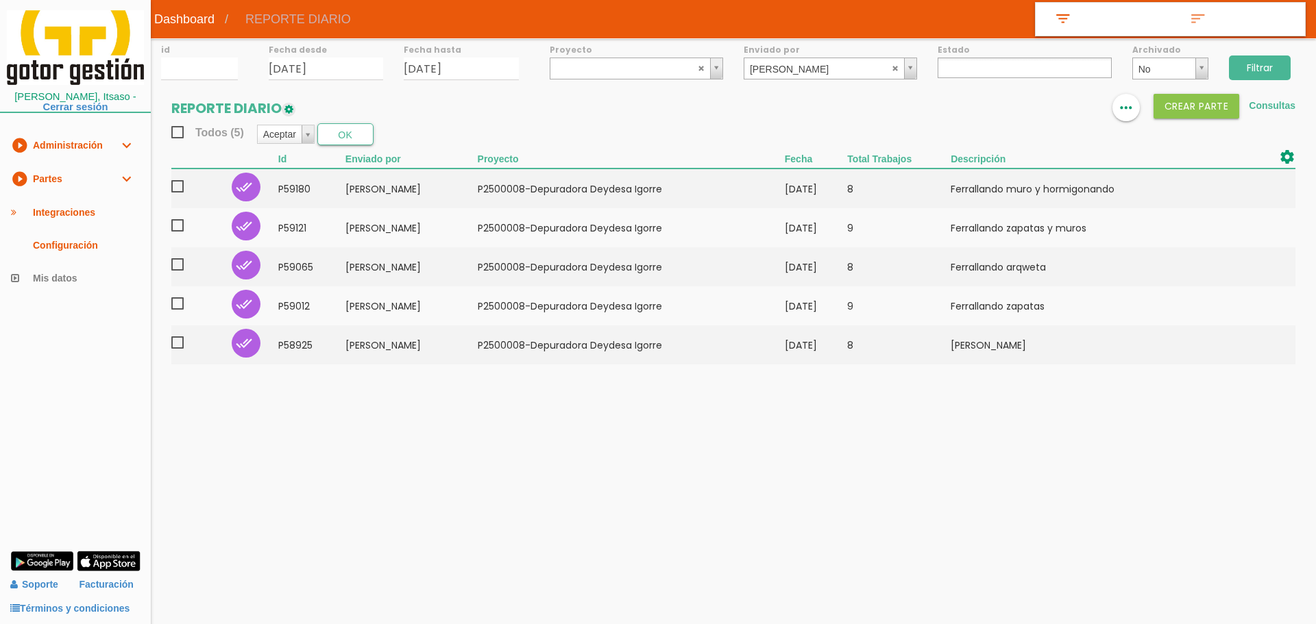
select select
